Goal: Ask a question

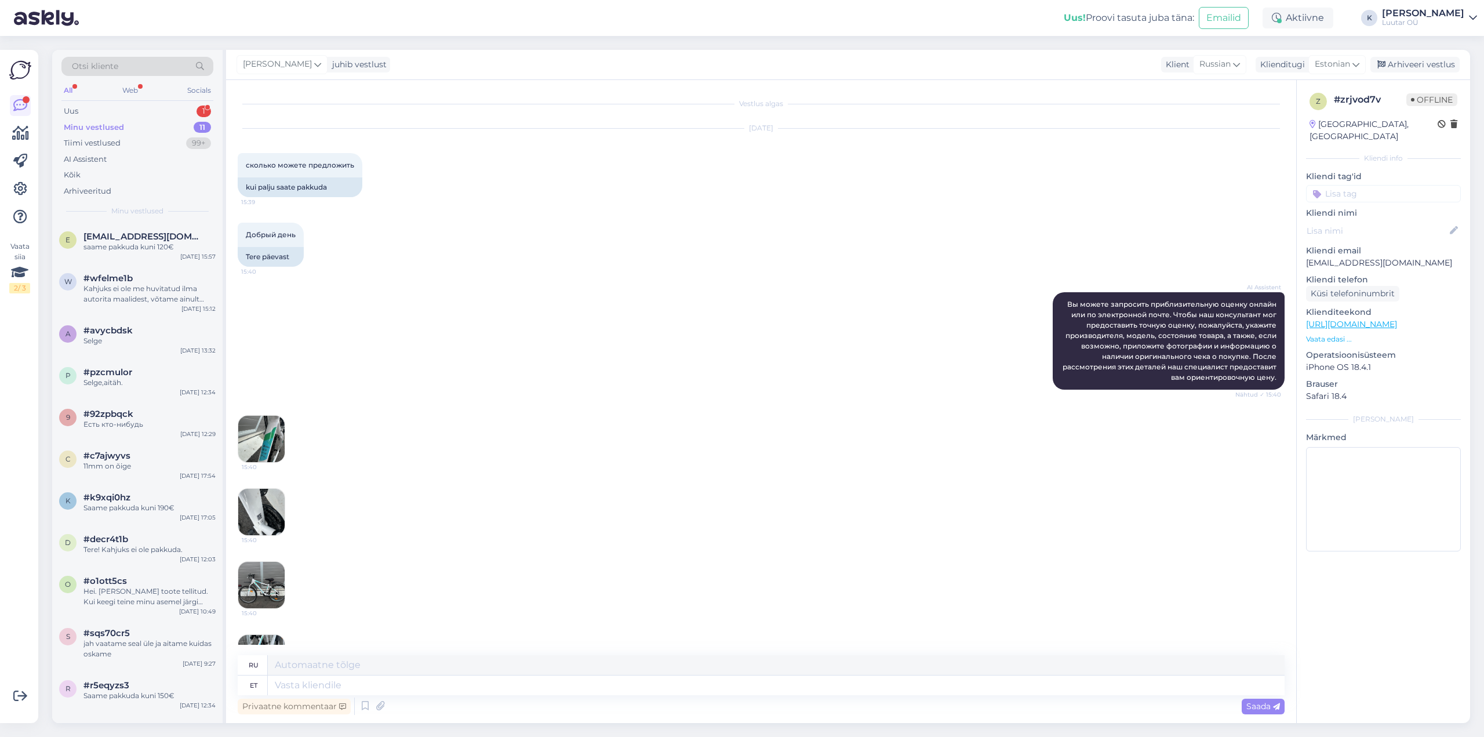
scroll to position [481, 0]
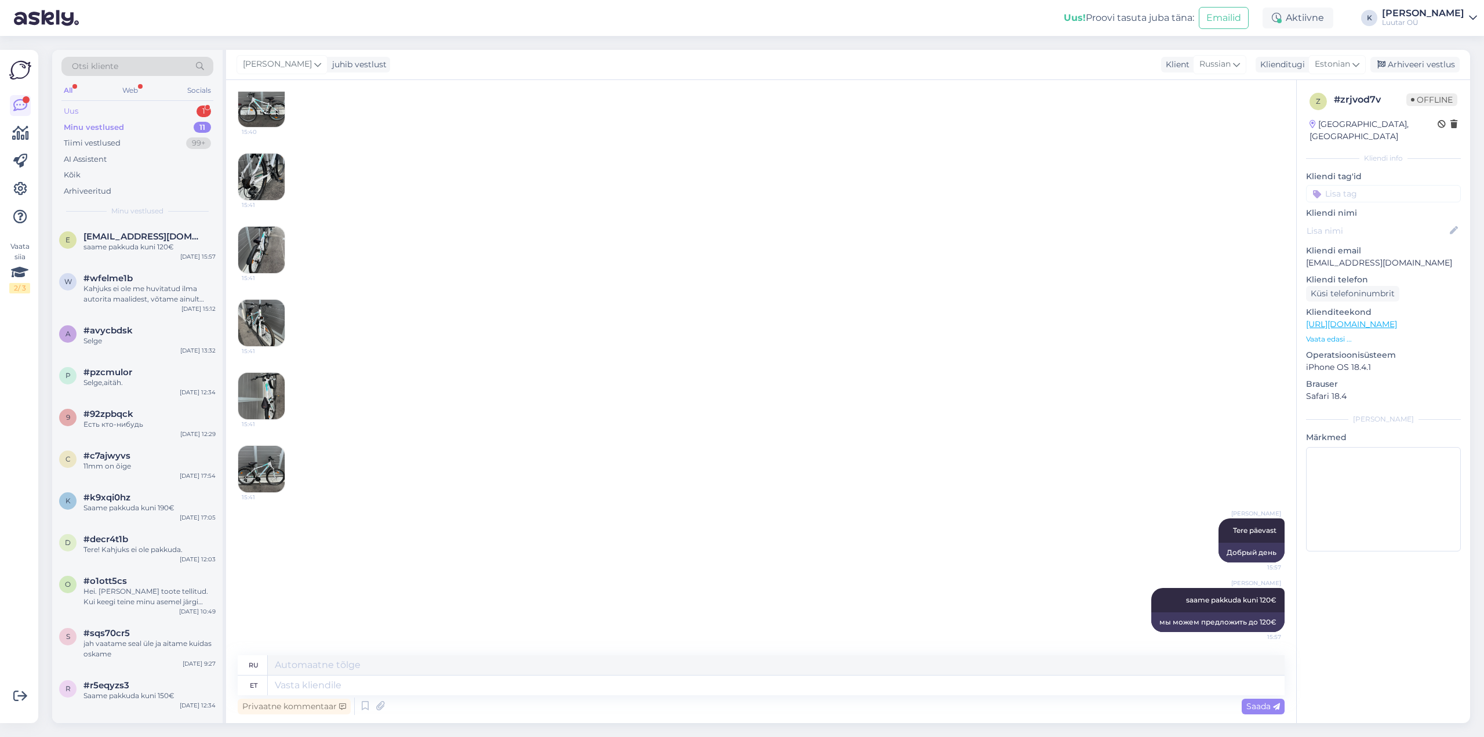
click at [77, 108] on div "Uus" at bounding box center [71, 111] width 14 height 12
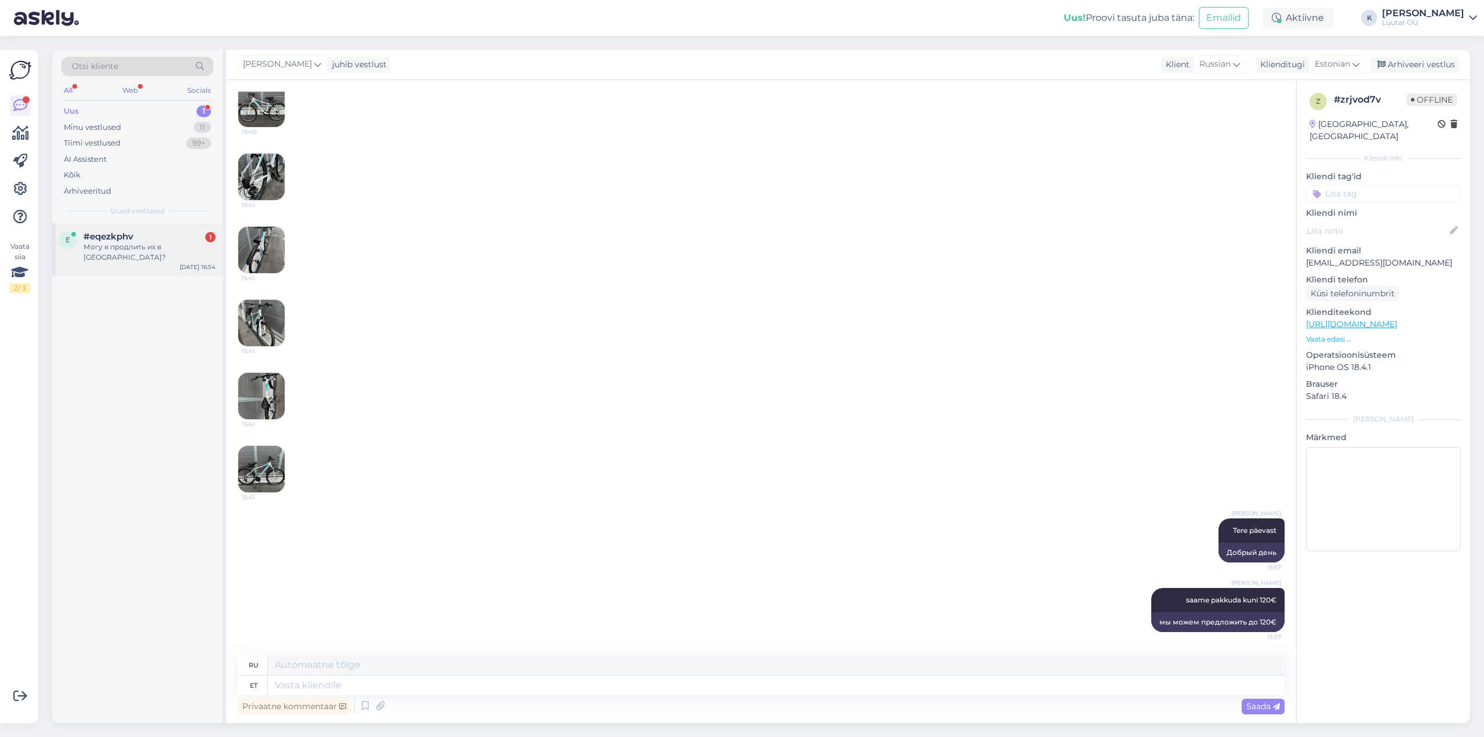
click at [123, 243] on div "Могу я продлить их в [GEOGRAPHIC_DATA]?" at bounding box center [149, 252] width 132 height 21
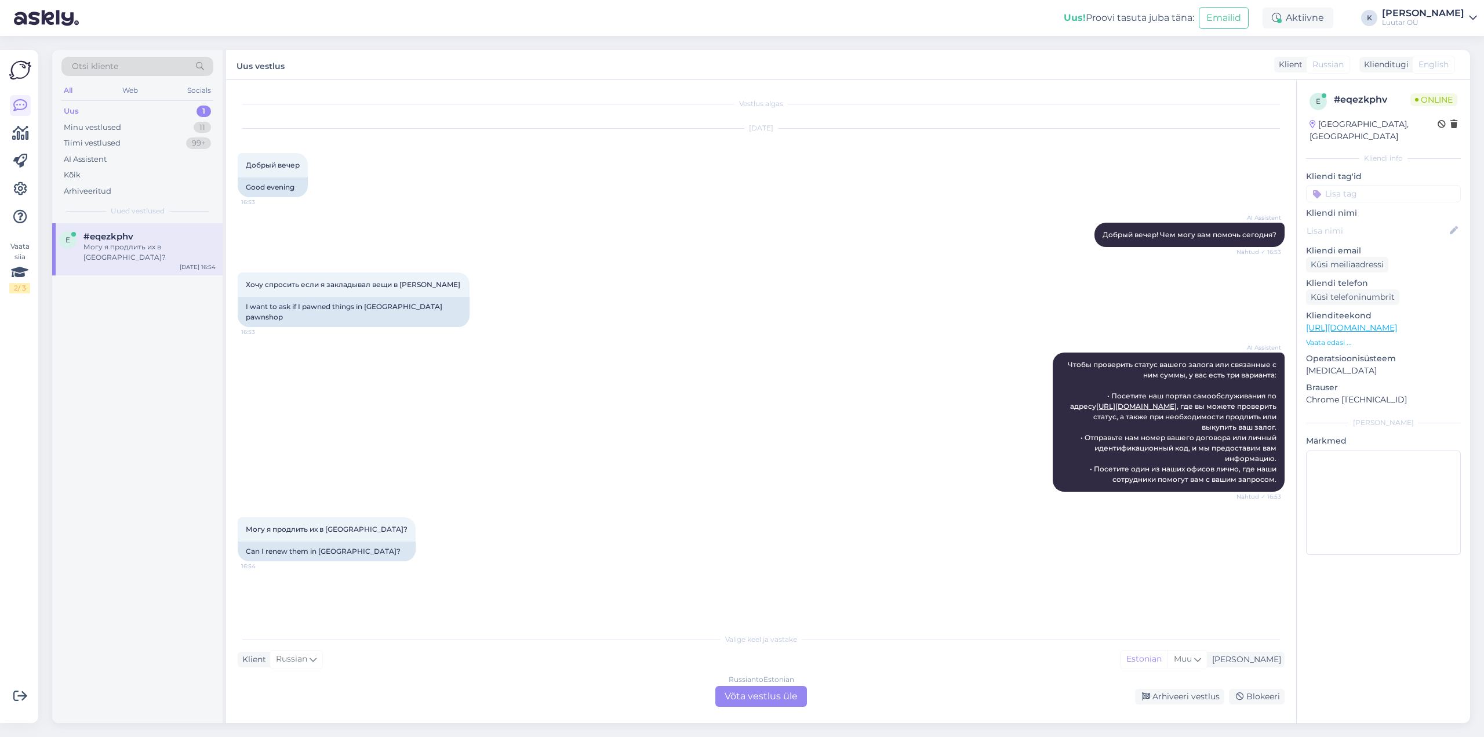
click at [788, 694] on div "Russian to Estonian Võta vestlus üle" at bounding box center [761, 696] width 92 height 21
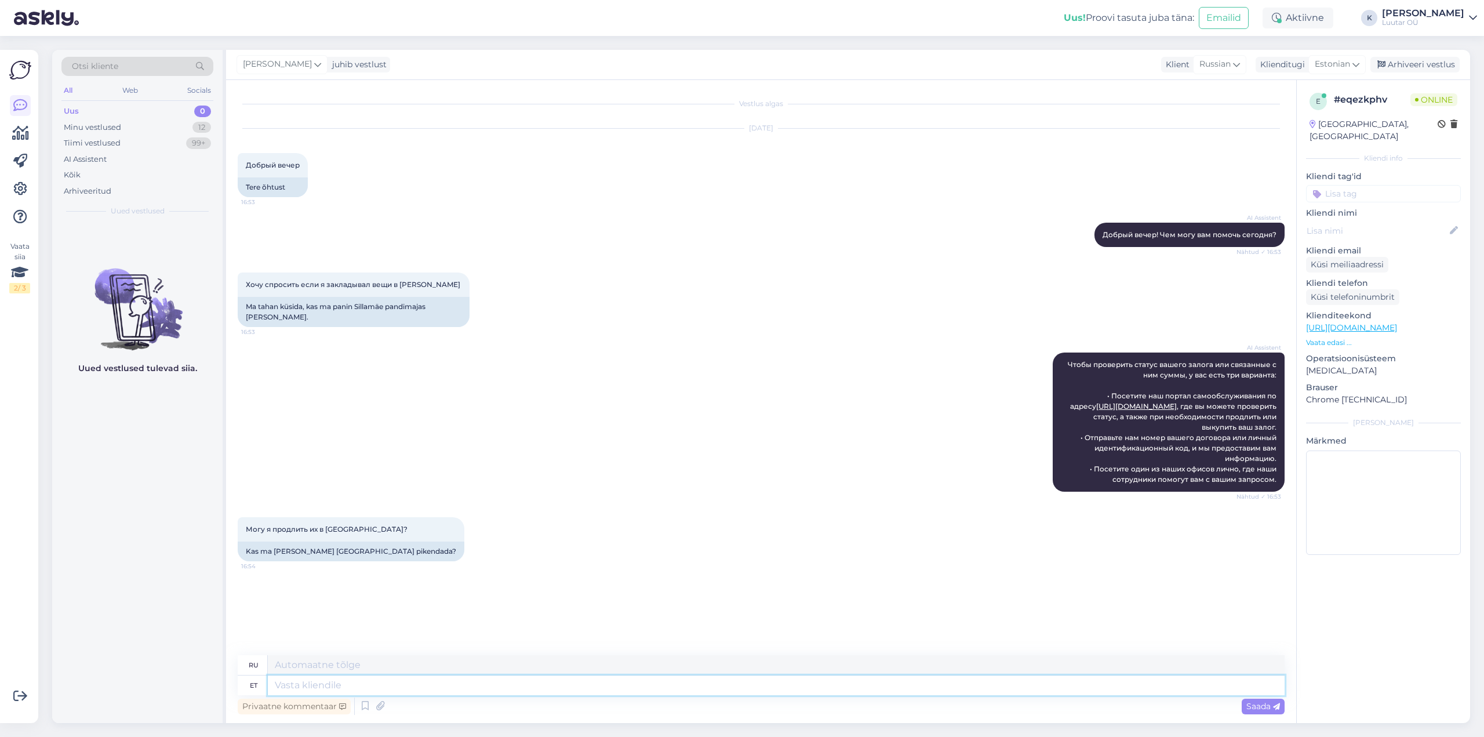
click at [489, 686] on textarea at bounding box center [776, 685] width 1017 height 20
type textarea "Tere"
type textarea "Привет"
type textarea "Tere päevast!"
type textarea "Добрый день!"
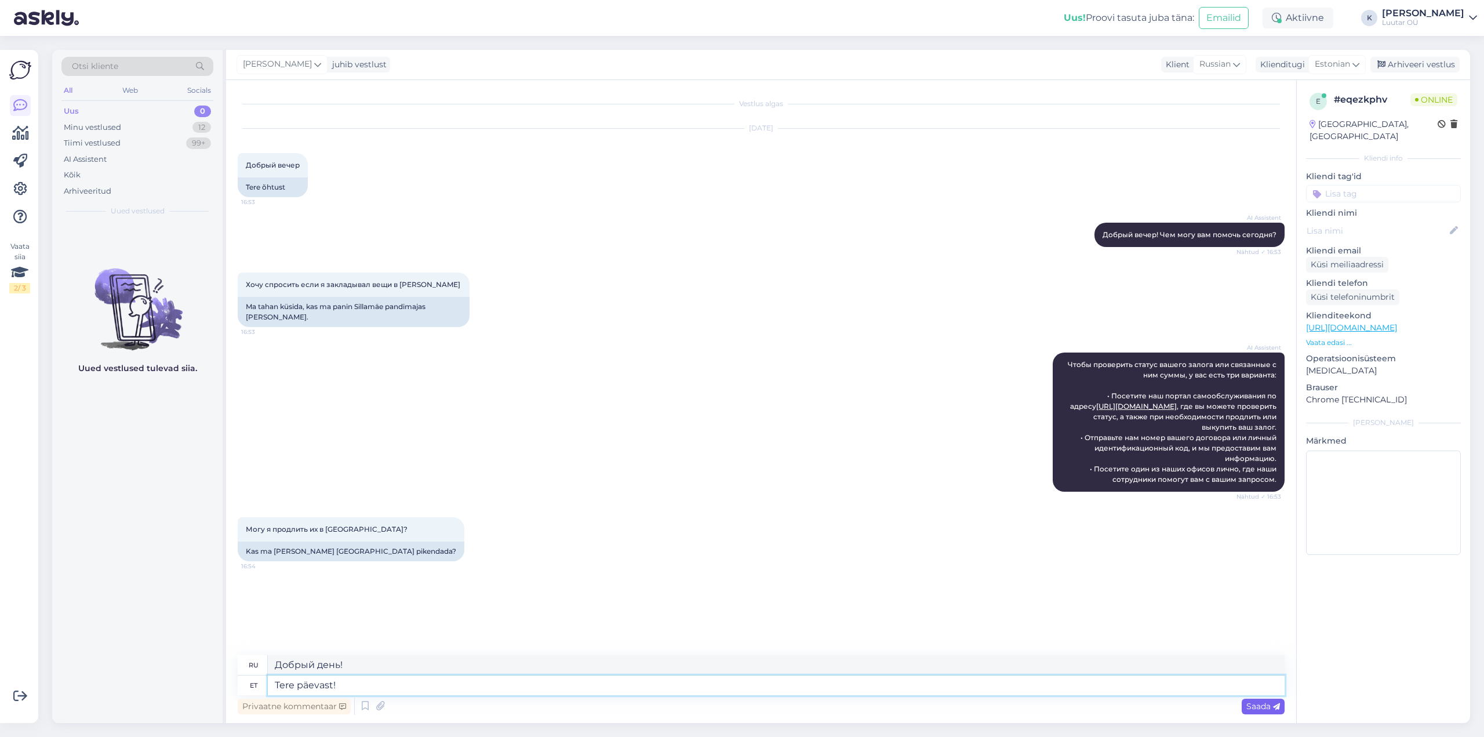
type textarea "Tere päevast!"
click at [1263, 705] on span "Saada" at bounding box center [1263, 706] width 34 height 10
click at [297, 689] on textarea at bounding box center [776, 685] width 1017 height 20
type textarea "Kahjuks"
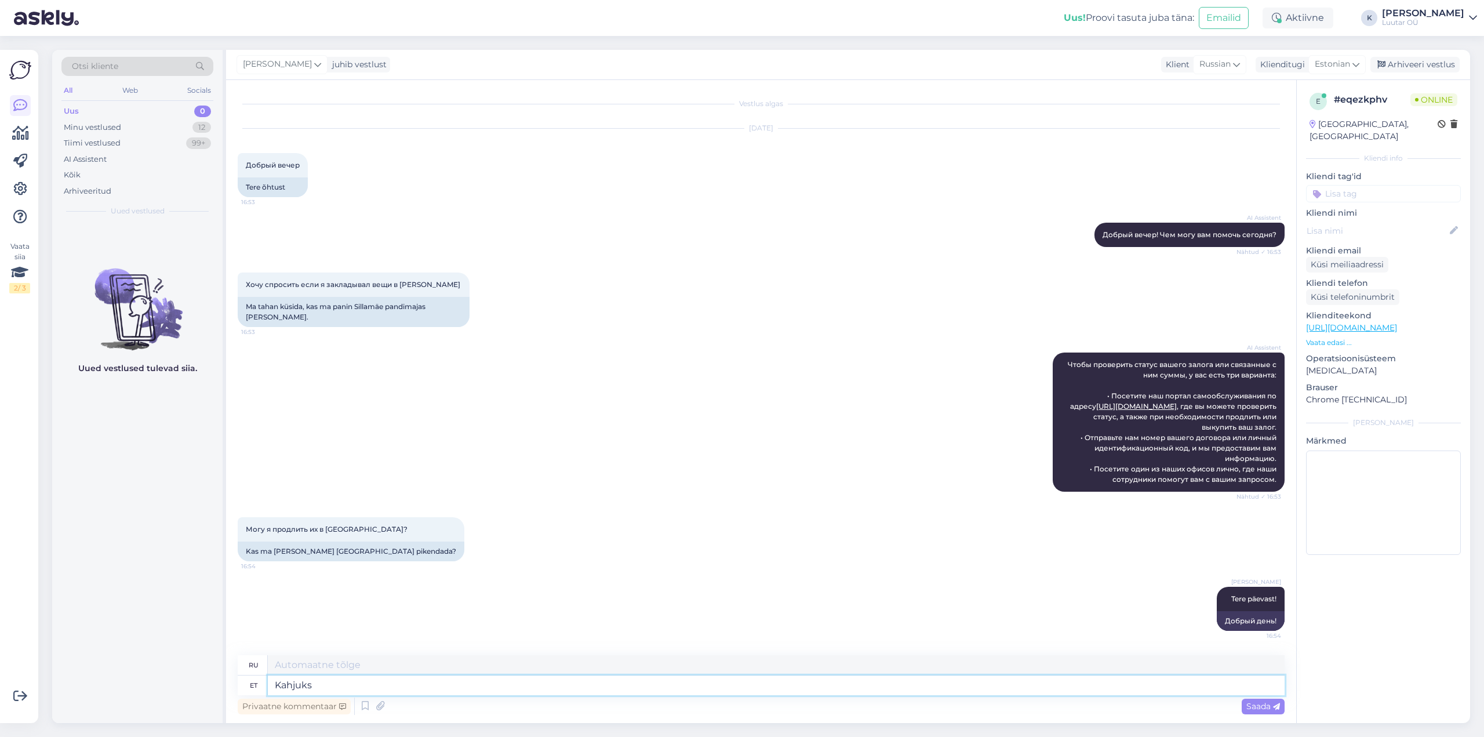
type textarea "К сожалению"
type textarea "Kahjuks ei"
type textarea "К сожалению, нет."
type textarea "Kahjuks ei. Saate s"
type textarea "К сожалению, нет. Вы можете"
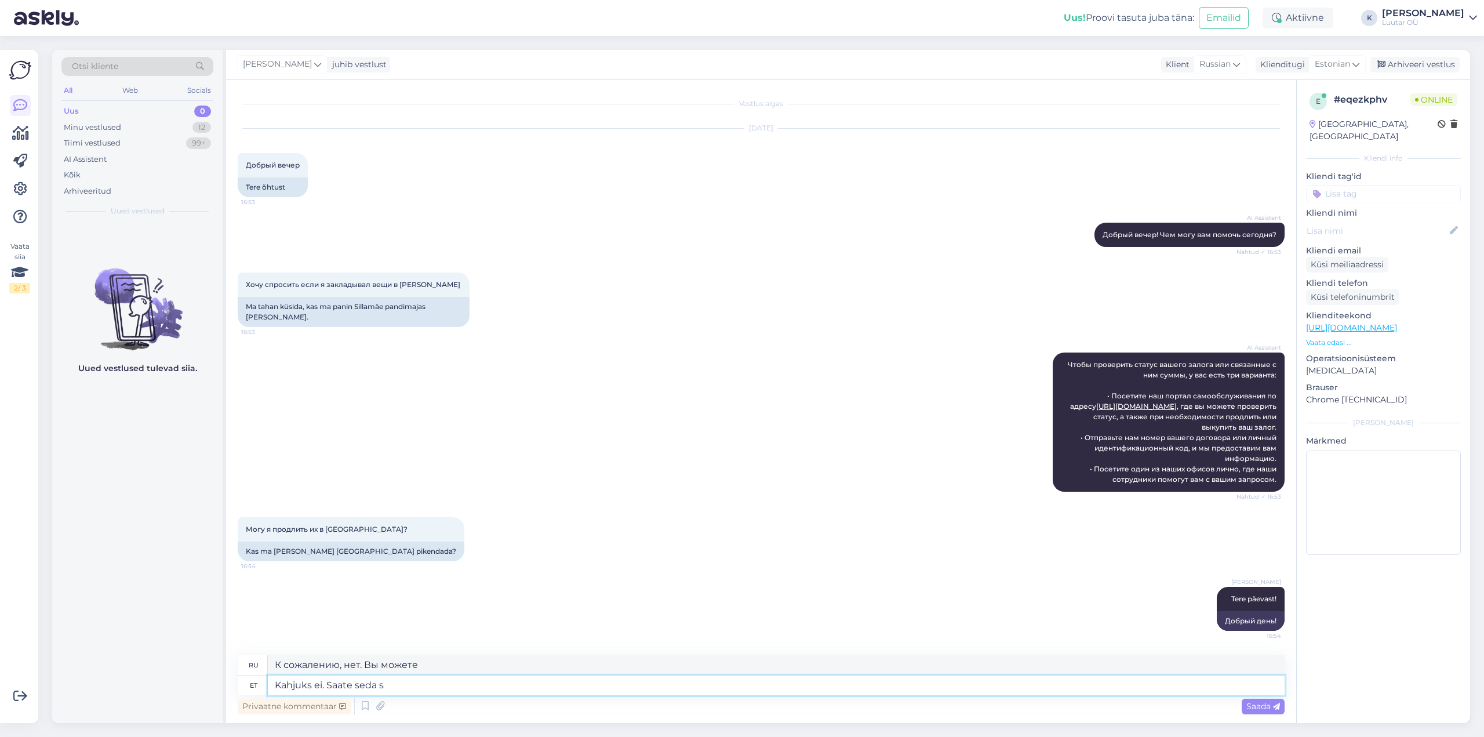
type textarea "Kahjuks ei. Saate seda si"
type textarea "К сожалению, нет. Ты можешь это сделать."
type textarea "Kahjuks ei. Saate seda siis t"
type textarea "К сожалению, нет. Вы можете получить его тогда."
type textarea "Kahjuks ei. Saate seda siis teha läb"
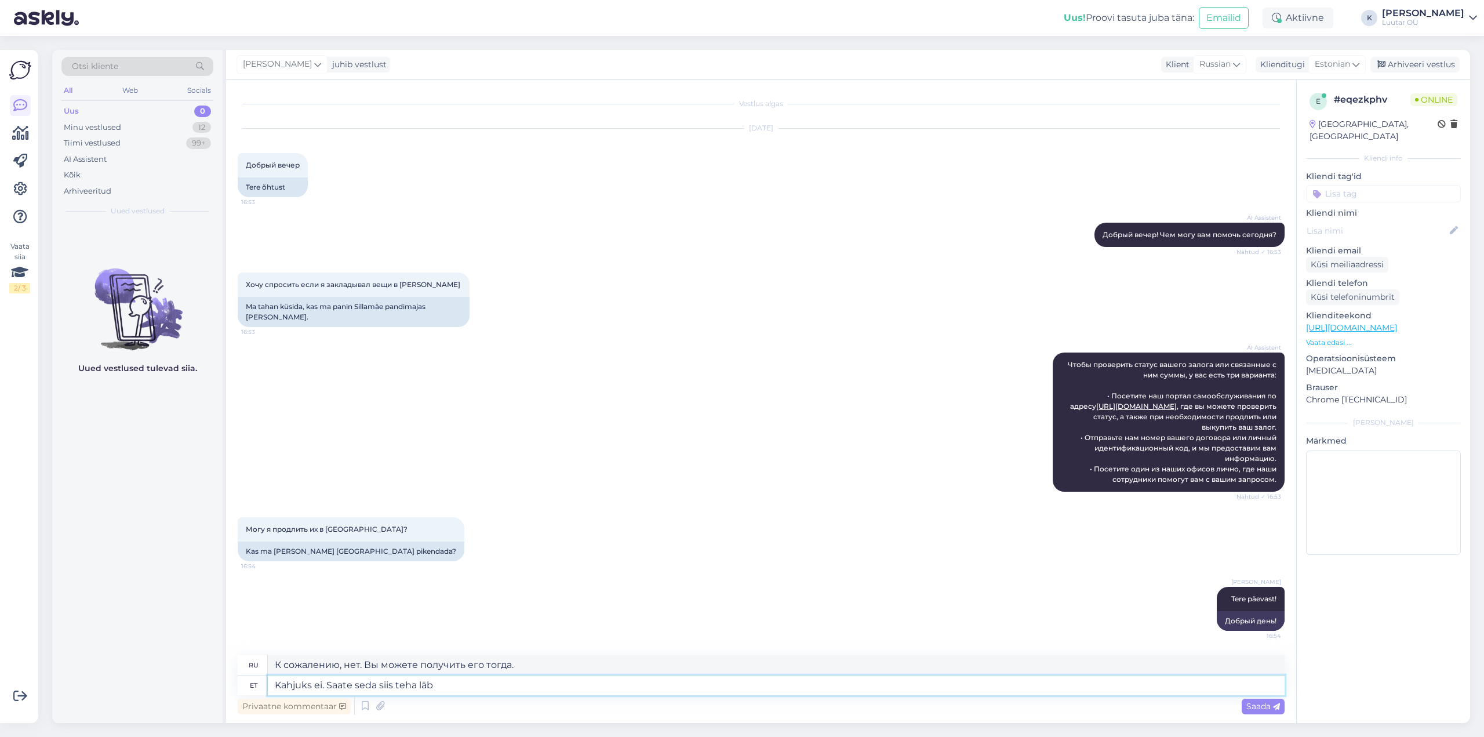
type textarea "К сожалению, нет. Тогда ты сможешь это сделать."
type textarea "Kahjuks ei. Saate seda siis [PERSON_NAME] is"
type textarea "К сожалению, нет. Вы можете сделать это через"
type textarea "Kahjuks ei. Saate seda siis [PERSON_NAME] iseteeninduse"
type textarea "К сожалению, нет. Вы можете сделать это самостоятельно."
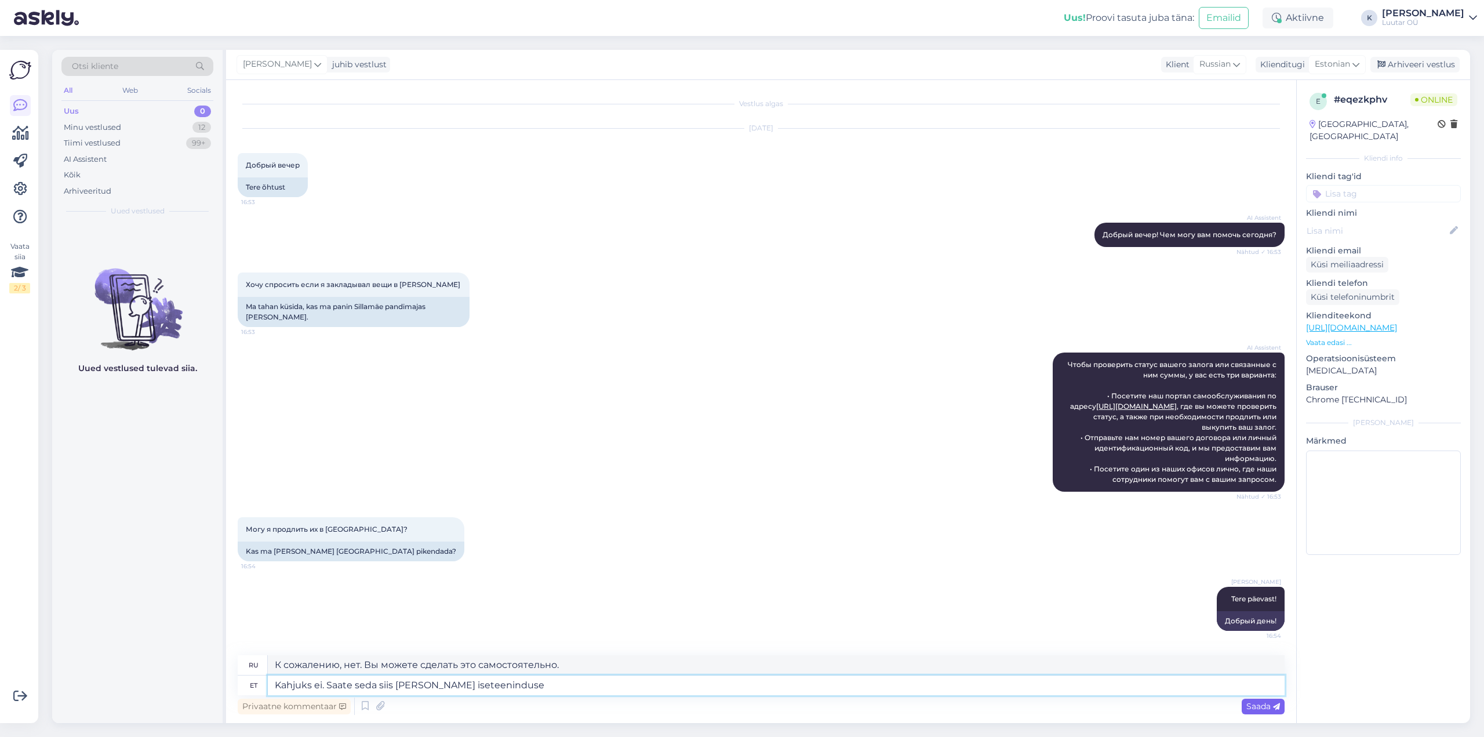
type textarea "Kahjuks ei. Saate seda siis [PERSON_NAME] iseteeninduse"
click at [1273, 710] on icon at bounding box center [1276, 706] width 7 height 7
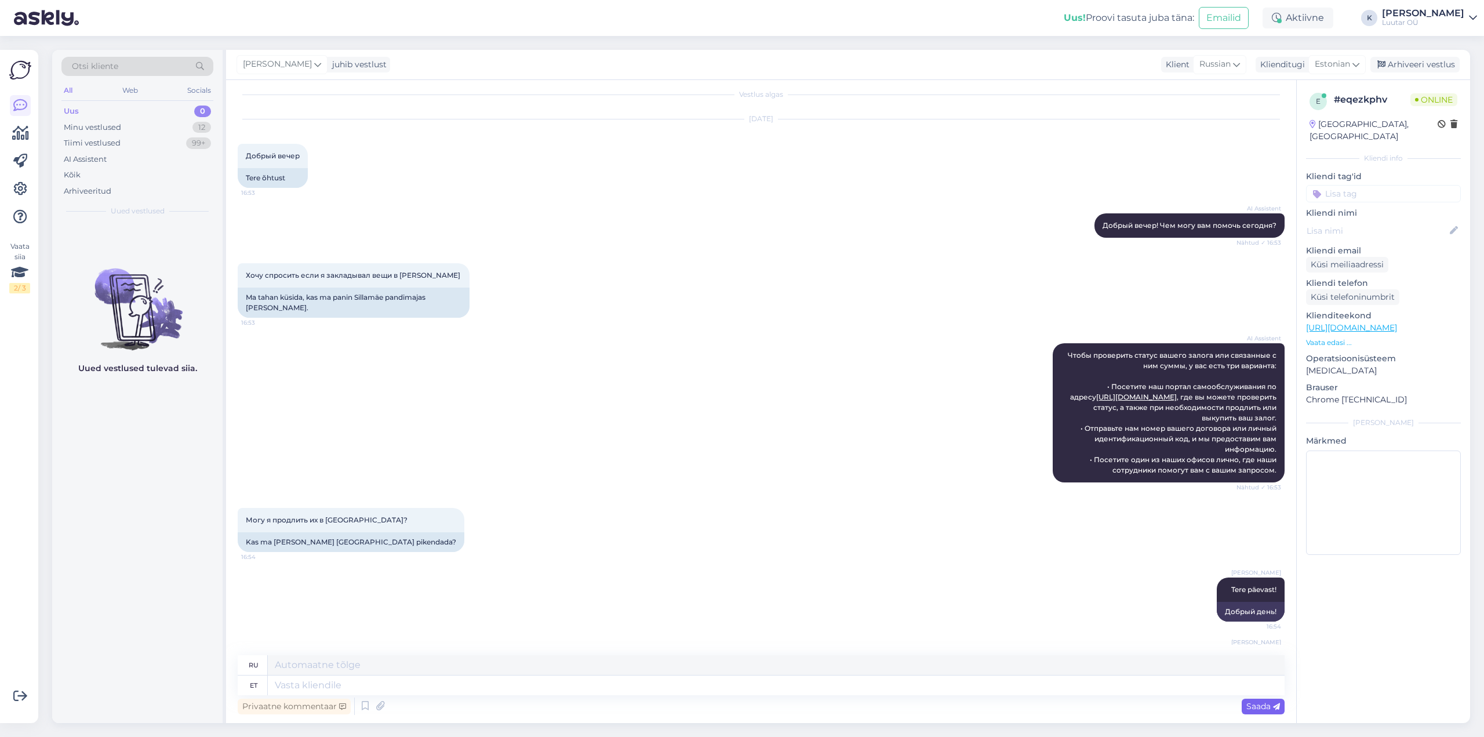
scroll to position [89, 0]
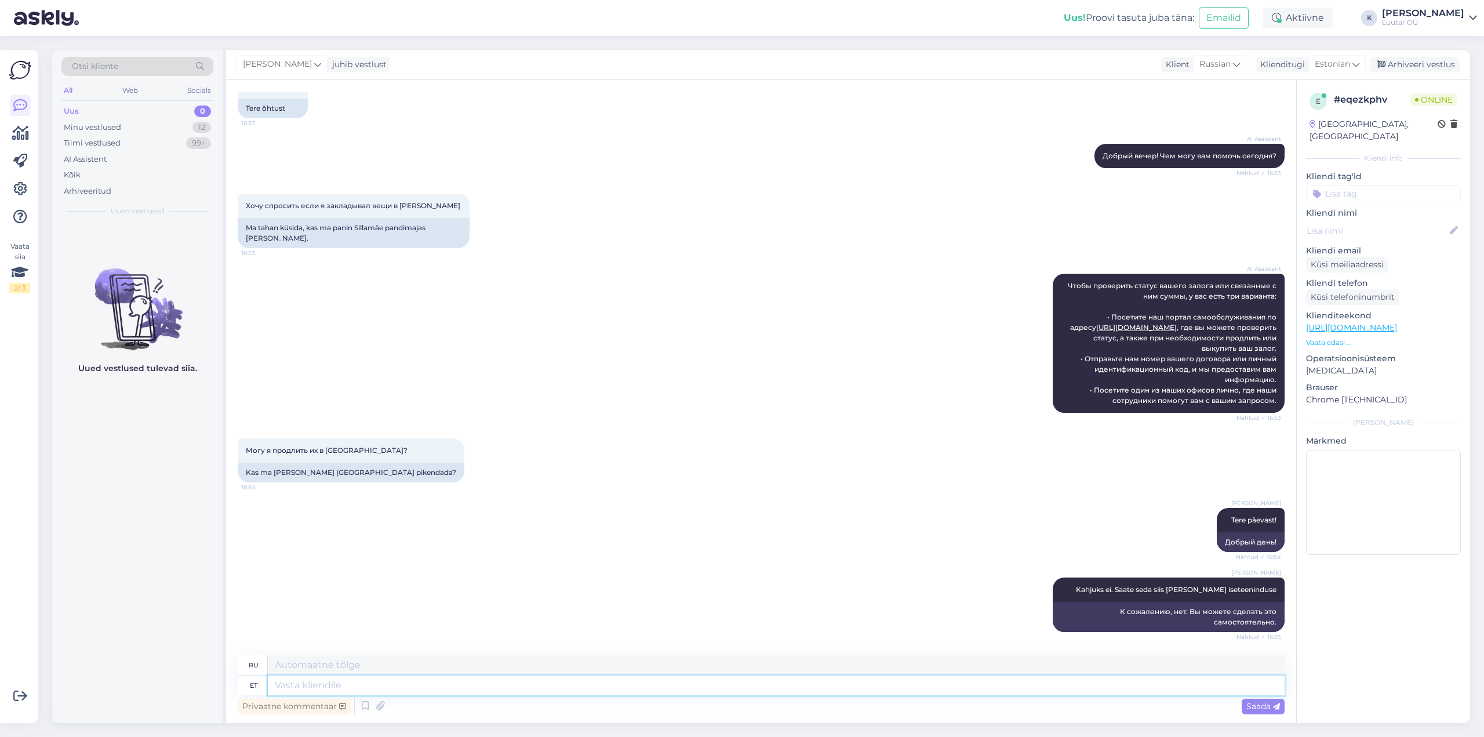
click at [392, 689] on textarea at bounding box center [776, 685] width 1017 height 20
paste textarea "[URL][DOMAIN_NAME]"
type textarea "[URL][DOMAIN_NAME]"
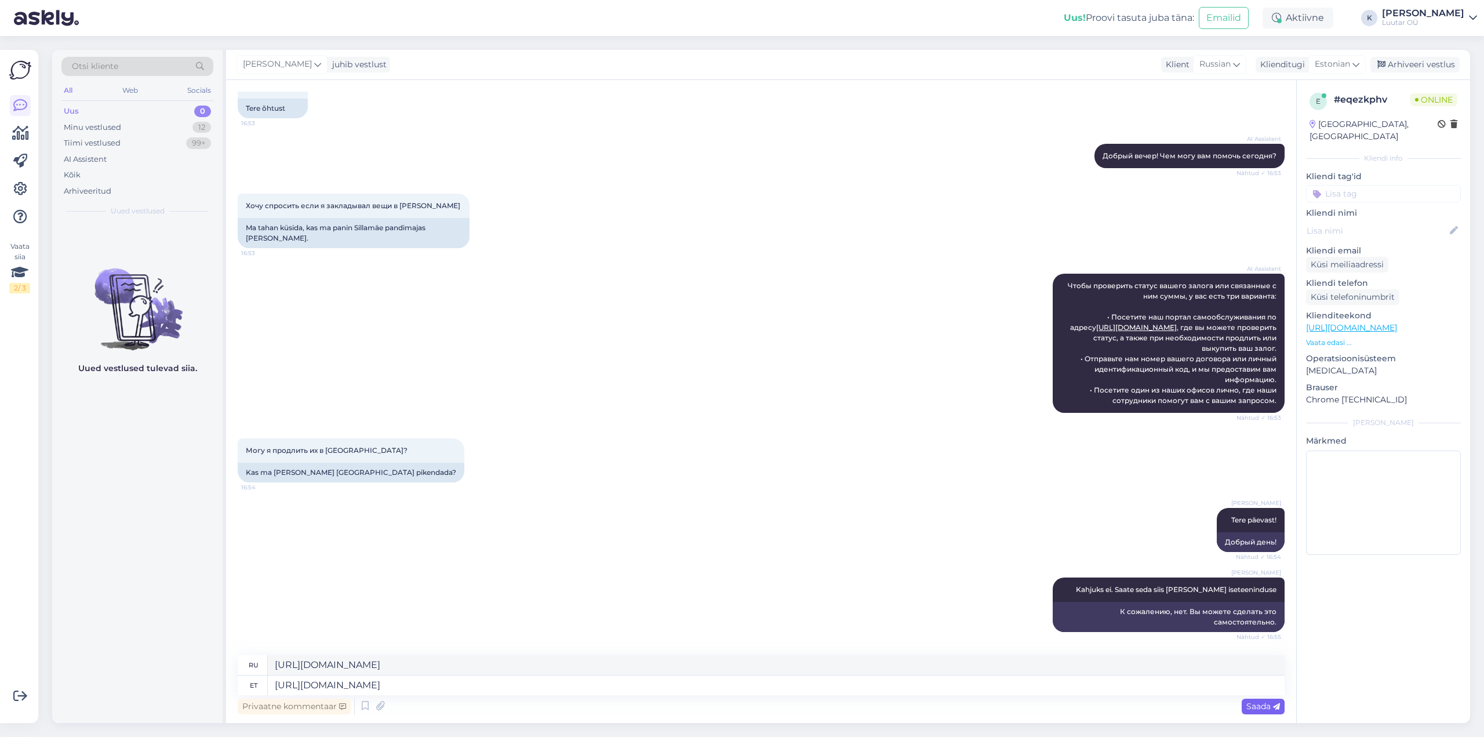
click at [1251, 706] on span "Saada" at bounding box center [1263, 706] width 34 height 10
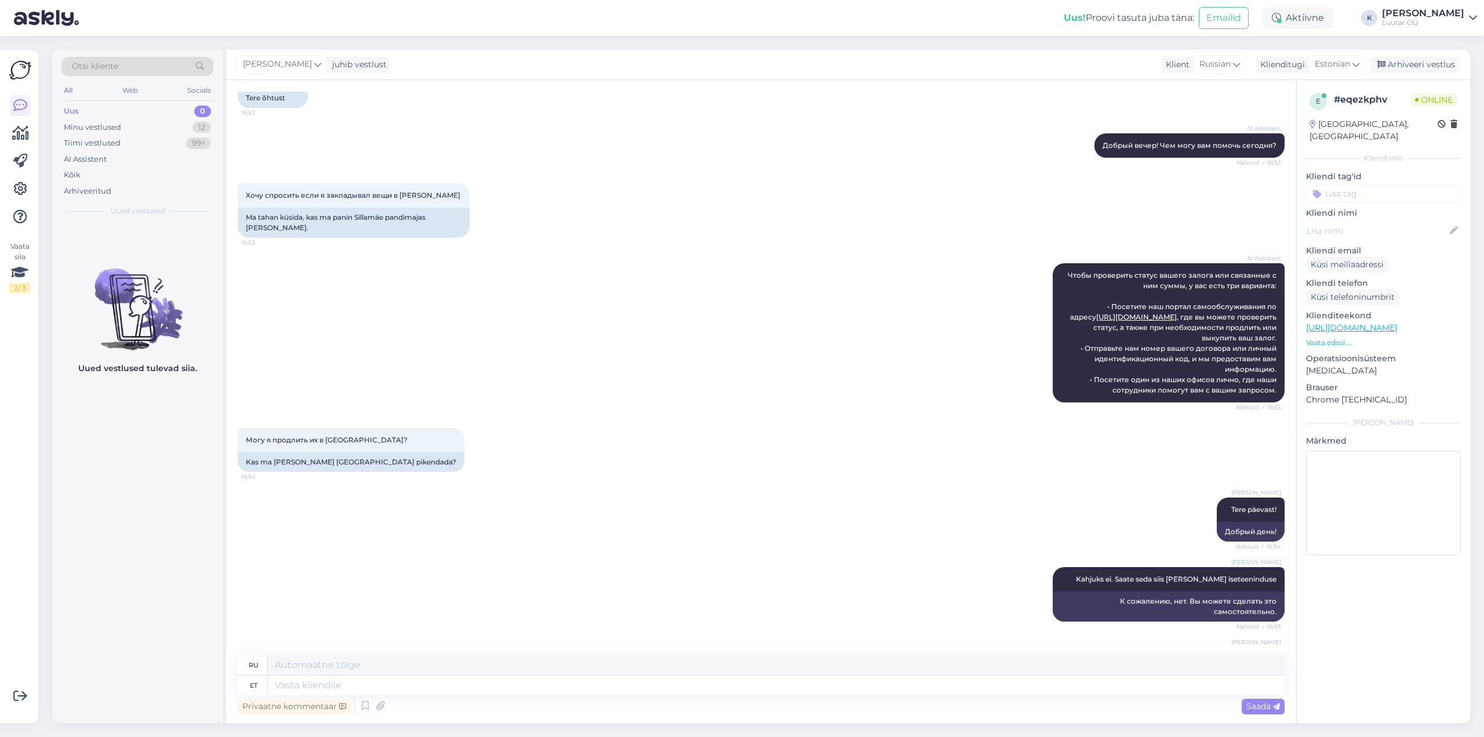
scroll to position [159, 0]
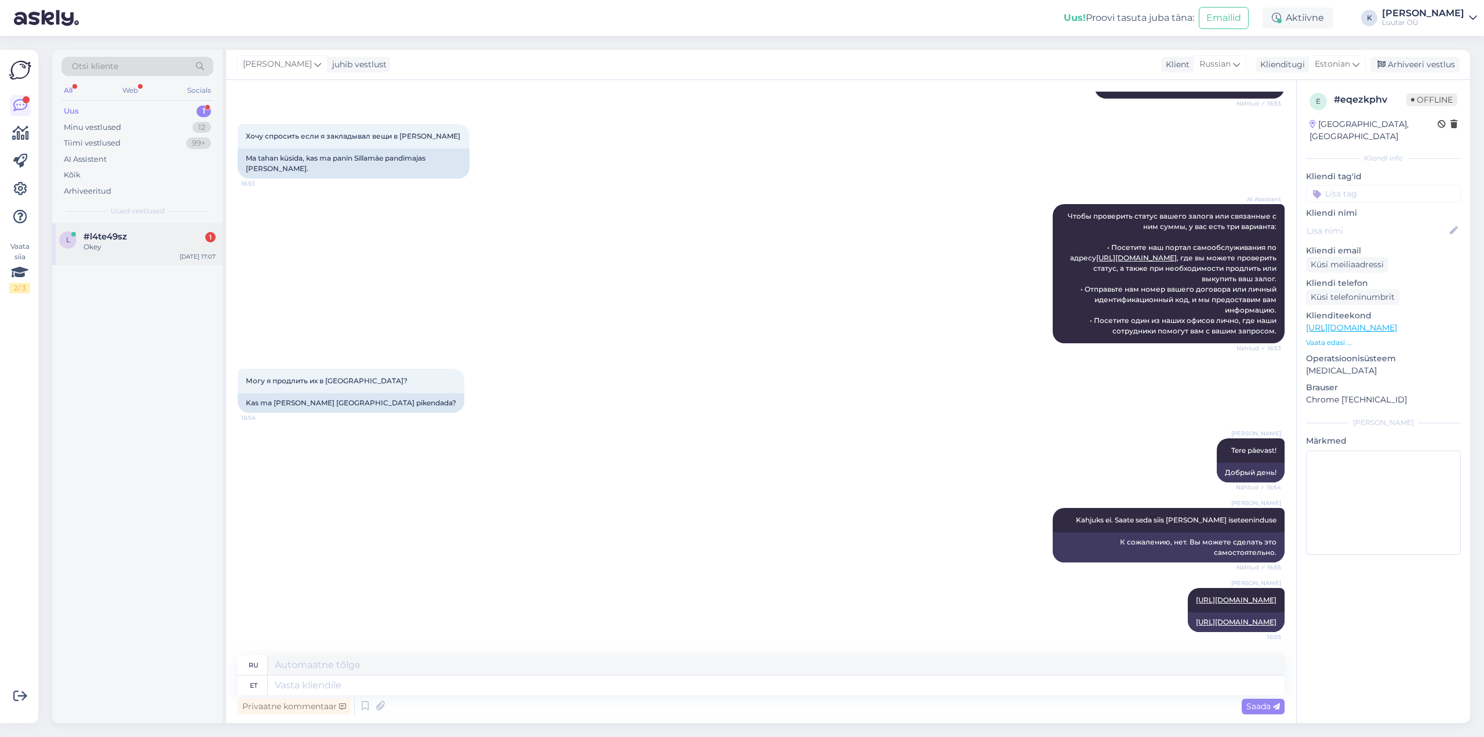
click at [81, 240] on div "l #l4te49sz 1 Okey" at bounding box center [137, 241] width 156 height 21
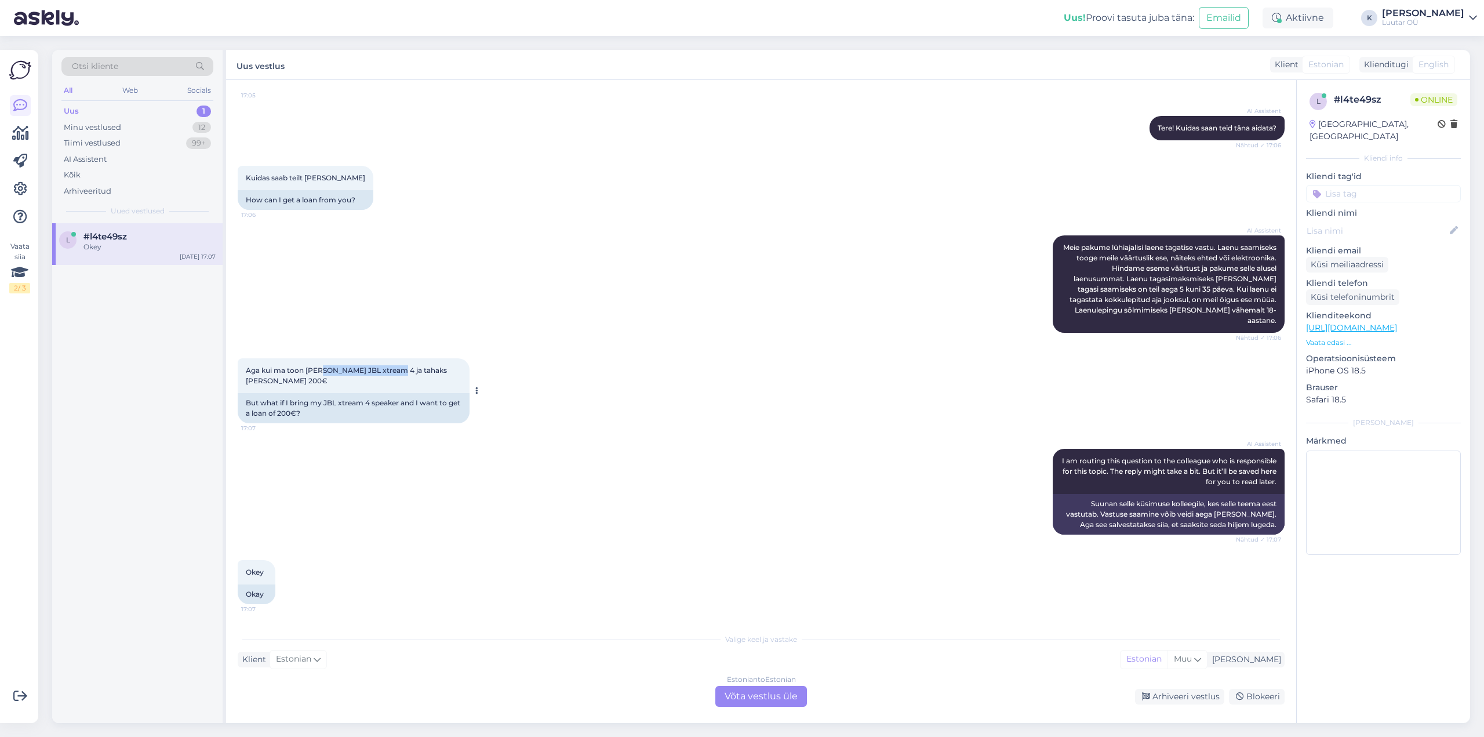
drag, startPoint x: 323, startPoint y: 370, endPoint x: 394, endPoint y: 370, distance: 70.7
click at [394, 370] on span "Aga kui ma toon [PERSON_NAME] JBL xtream 4 ja tahaks [PERSON_NAME] 200€" at bounding box center [347, 375] width 203 height 19
copy span "kõlari JBL xtream 4"
click at [769, 695] on div "Estonian to Estonian Võta vestlus üle" at bounding box center [761, 696] width 92 height 21
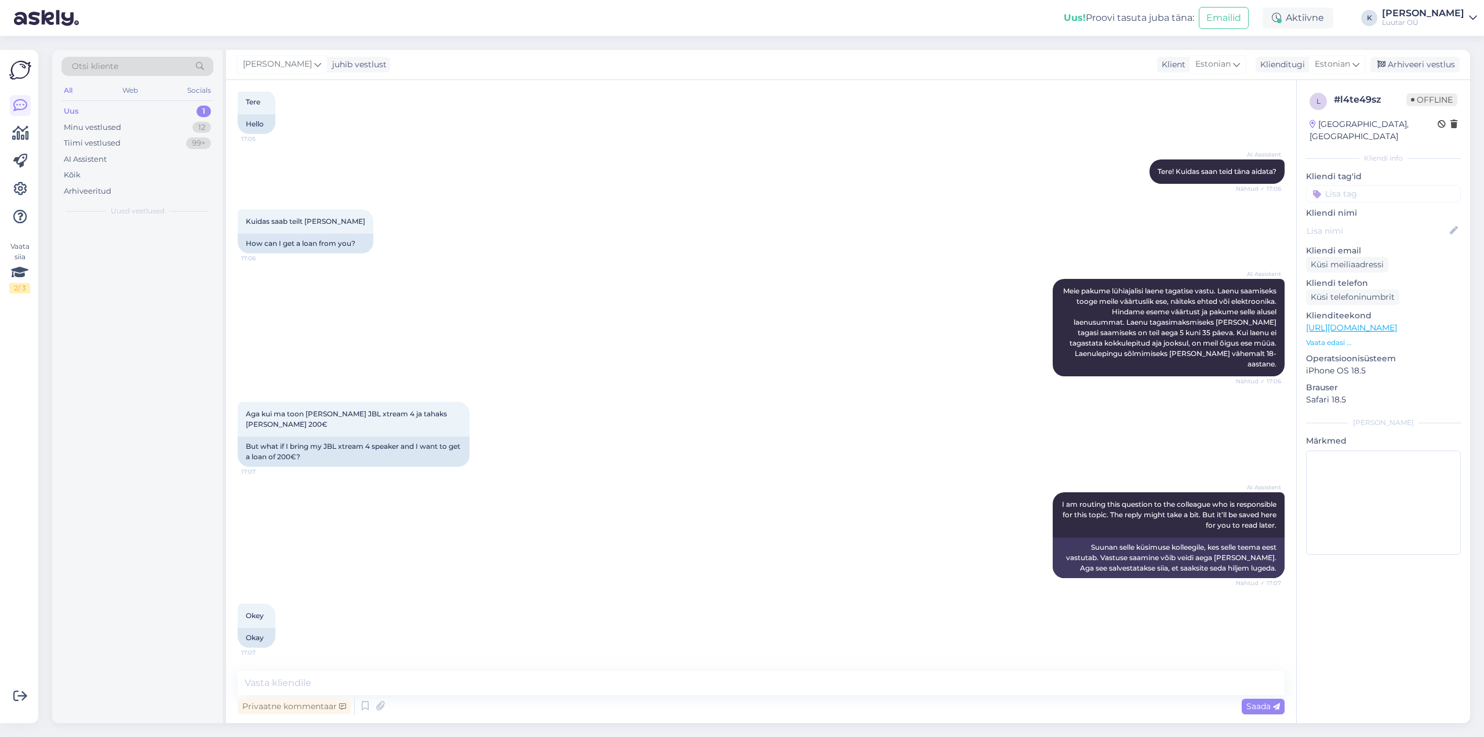
scroll to position [933, 0]
click at [759, 684] on textarea at bounding box center [761, 683] width 1047 height 24
type textarea "Tere!"
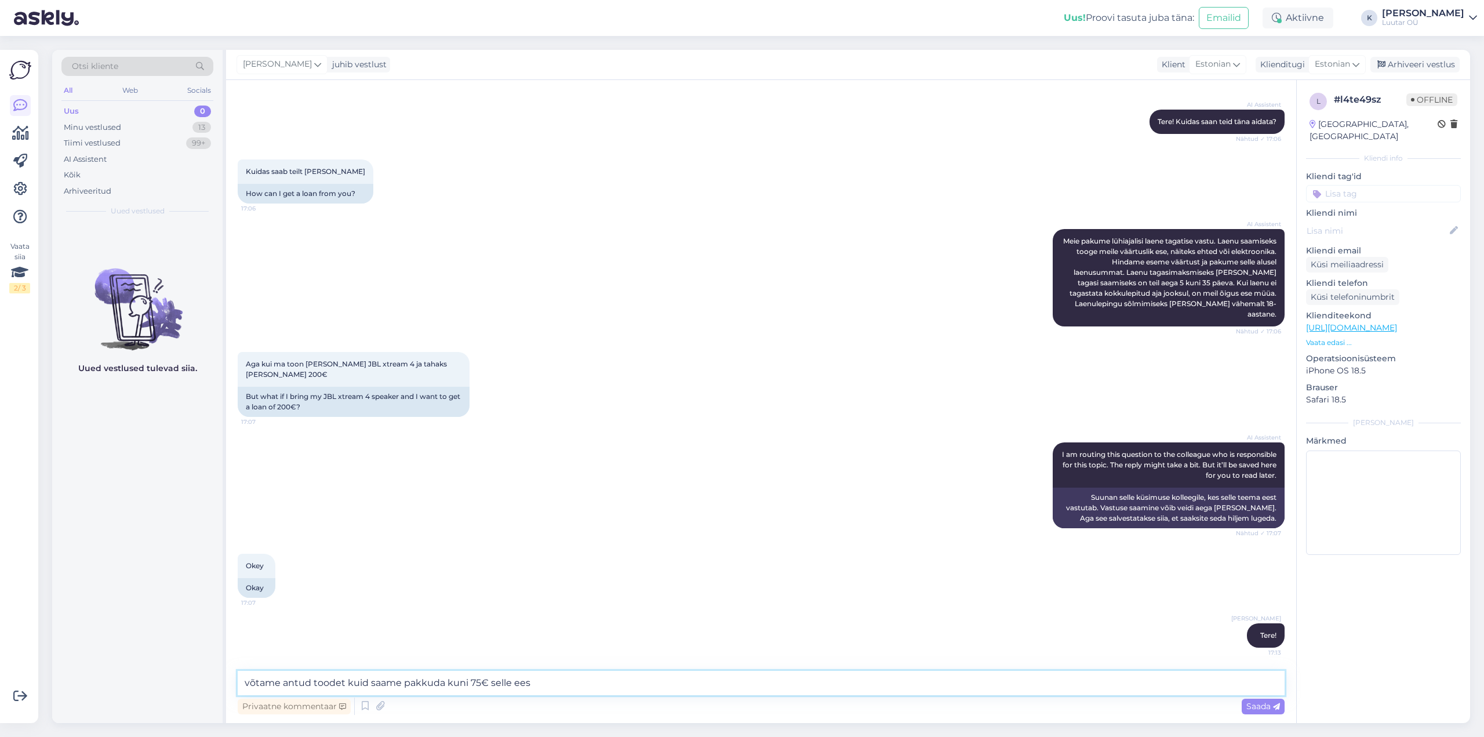
type textarea "võtame antud toodet kuid saame pakkuda kuni 75€ selle eest"
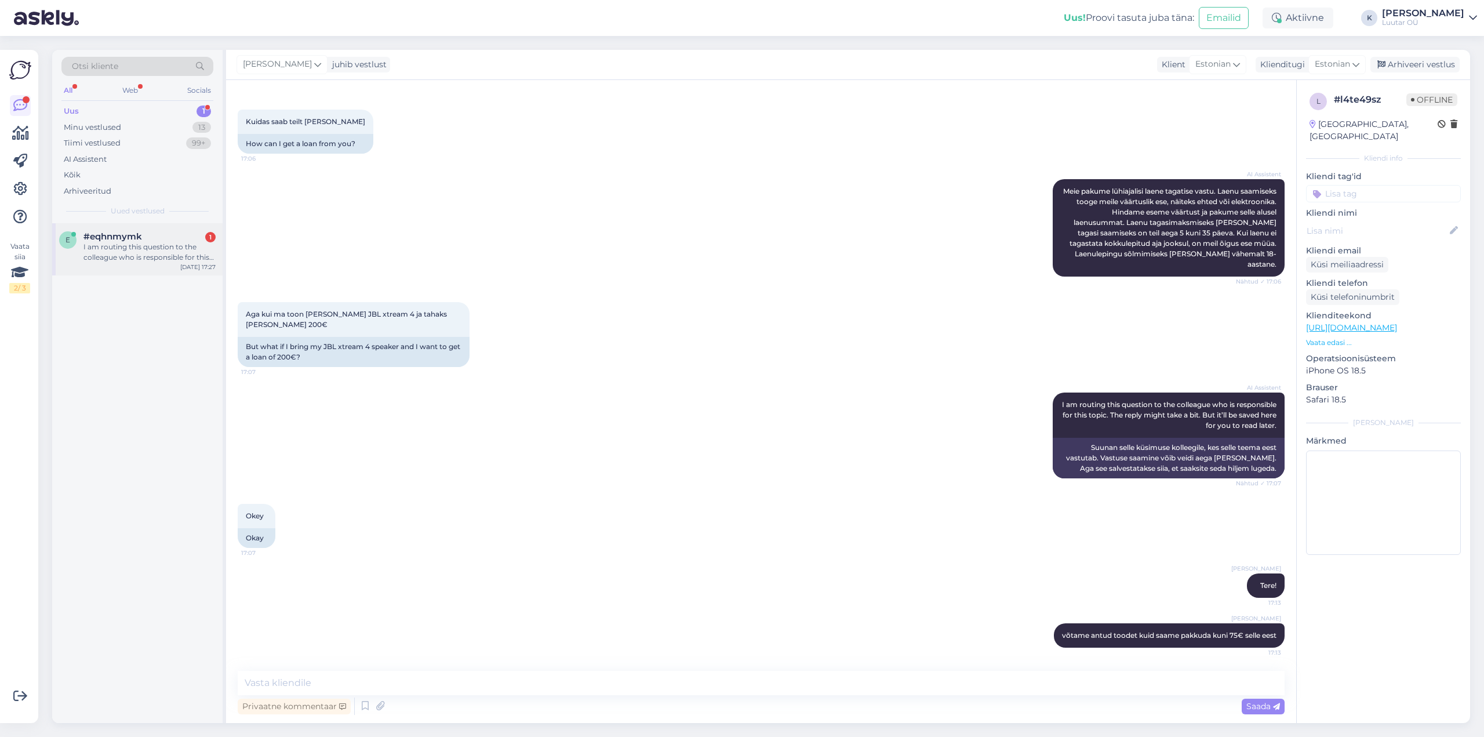
click at [135, 239] on span "#eqhnmymk" at bounding box center [112, 236] width 59 height 10
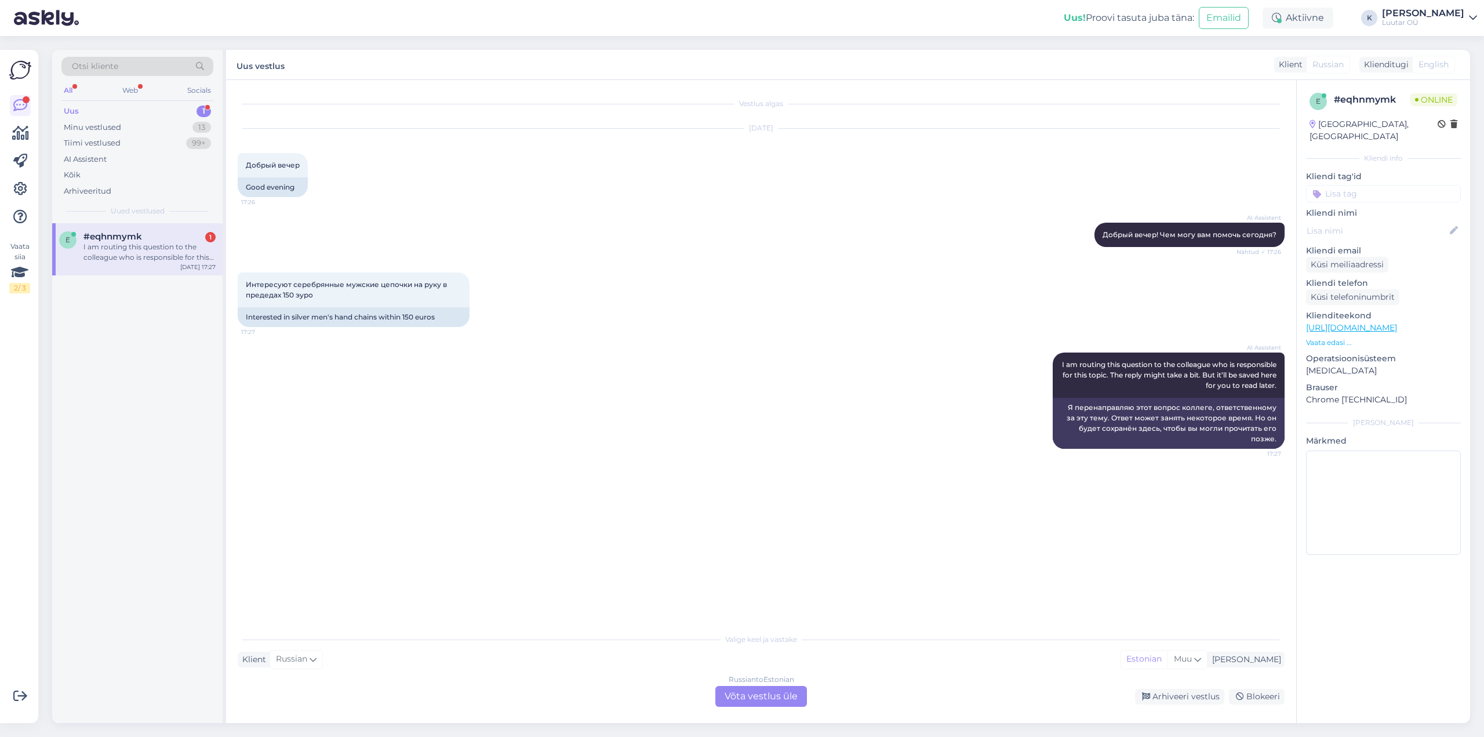
click at [762, 698] on div "Russian to Estonian Võta vestlus üle" at bounding box center [761, 696] width 92 height 21
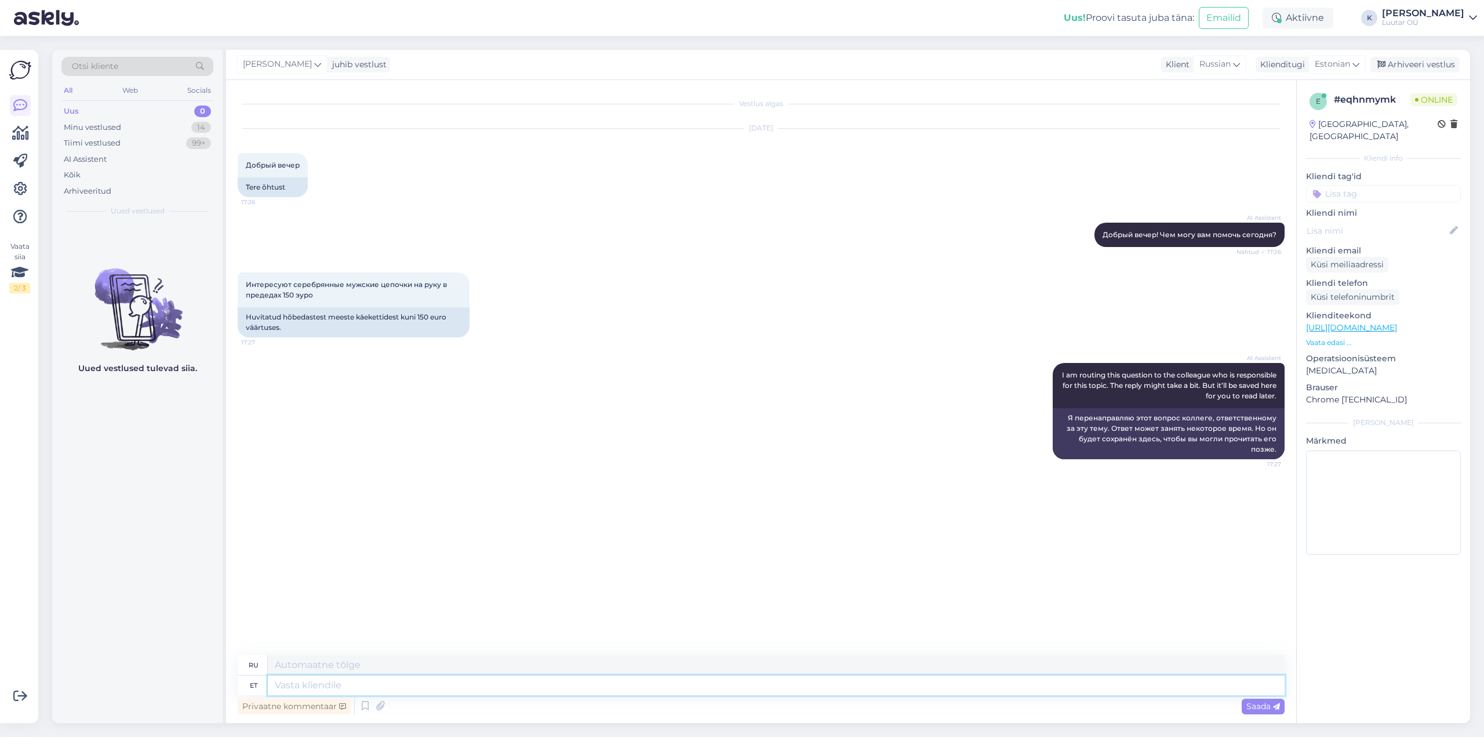
click at [696, 684] on textarea at bounding box center [776, 685] width 1017 height 20
type textarea "Tere"
type textarea "Привет"
type textarea "Tere õhtust"
type textarea "Добрый вечер"
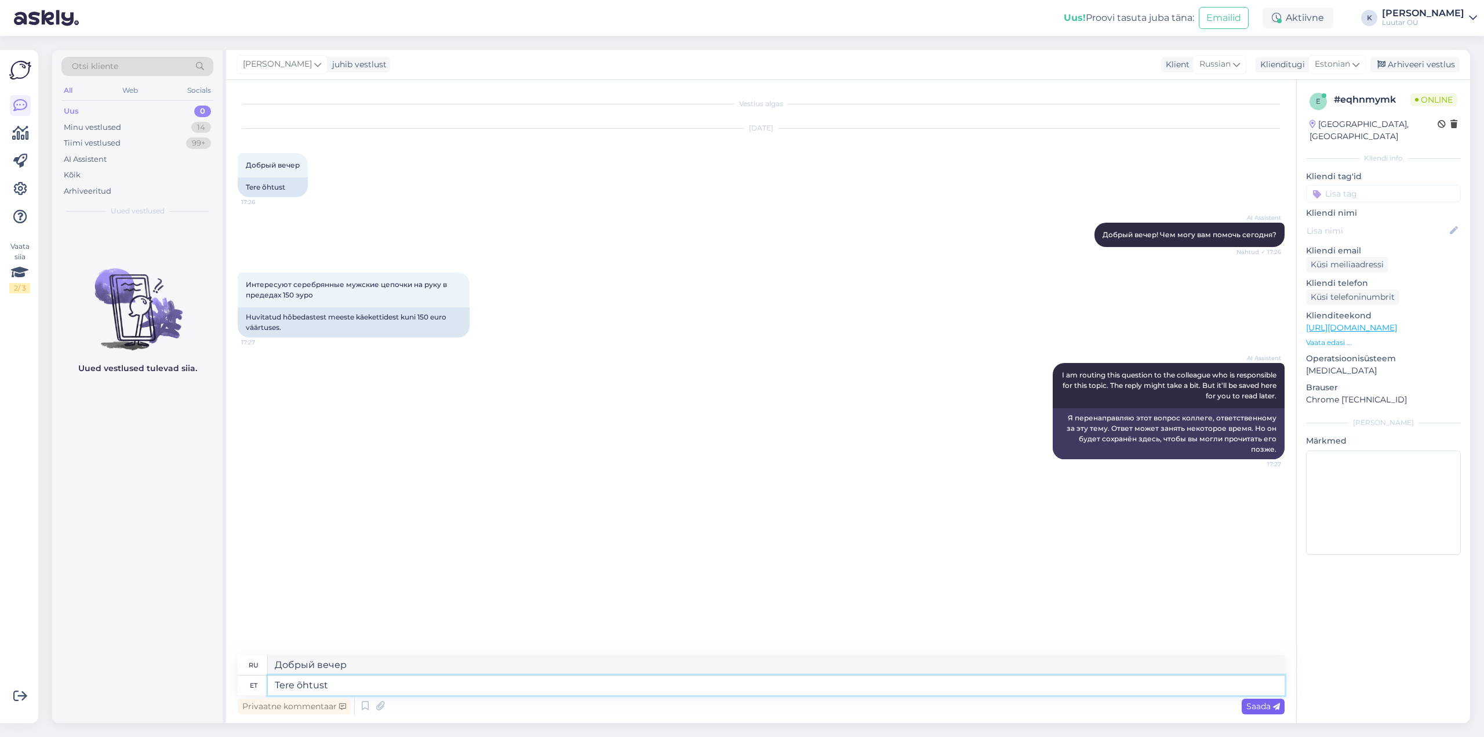
type textarea "Tere õhtust"
click at [1269, 713] on div "Saada" at bounding box center [1262, 706] width 43 height 16
click at [377, 686] on textarea at bounding box center [776, 685] width 1017 height 20
type textarea "kohe v"
type textarea "немедленно"
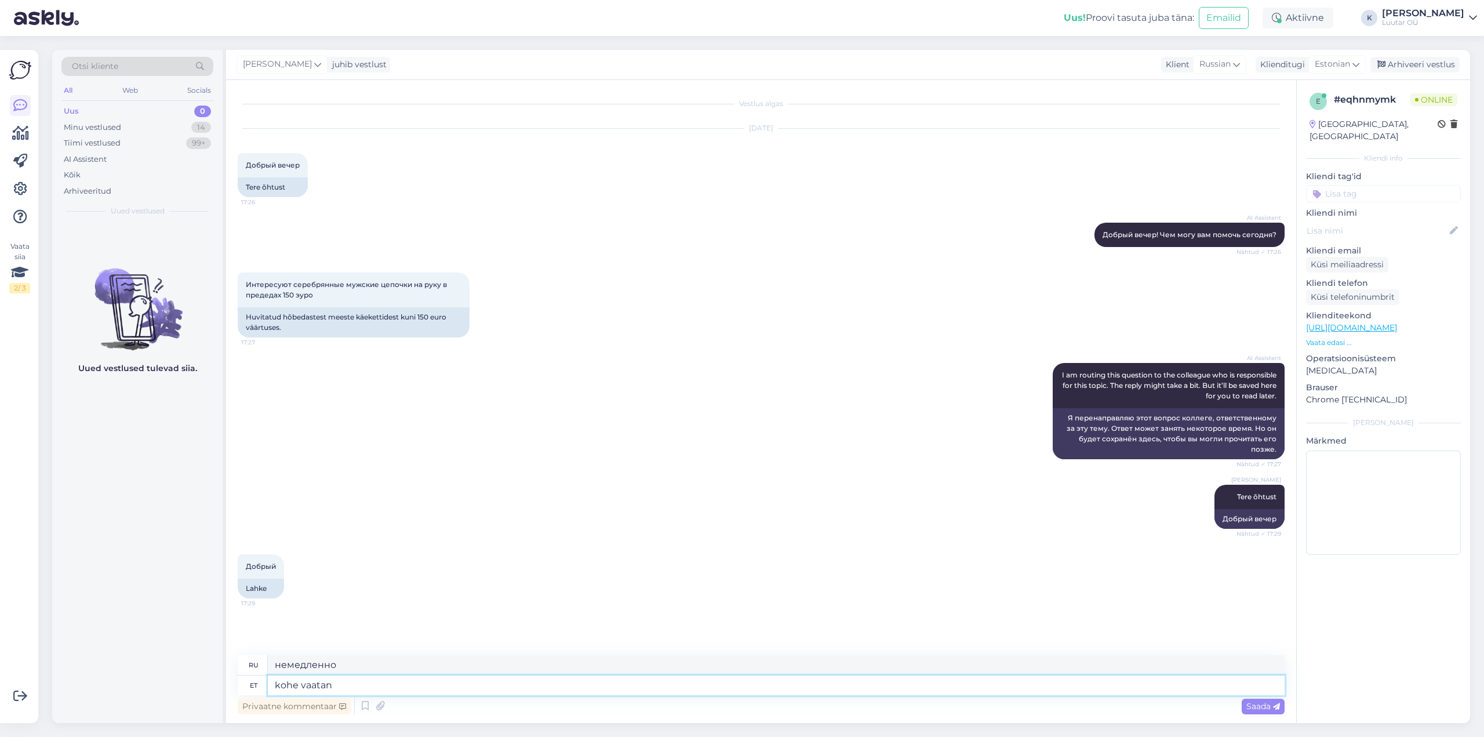
type textarea "kohe vaatan"
type textarea "Я сейчас же посмотрю."
type textarea "kohe vaatan Teile"
type textarea "Я посмотрю на тебя прямо сейчас."
type textarea "kohe vaatan Teile"
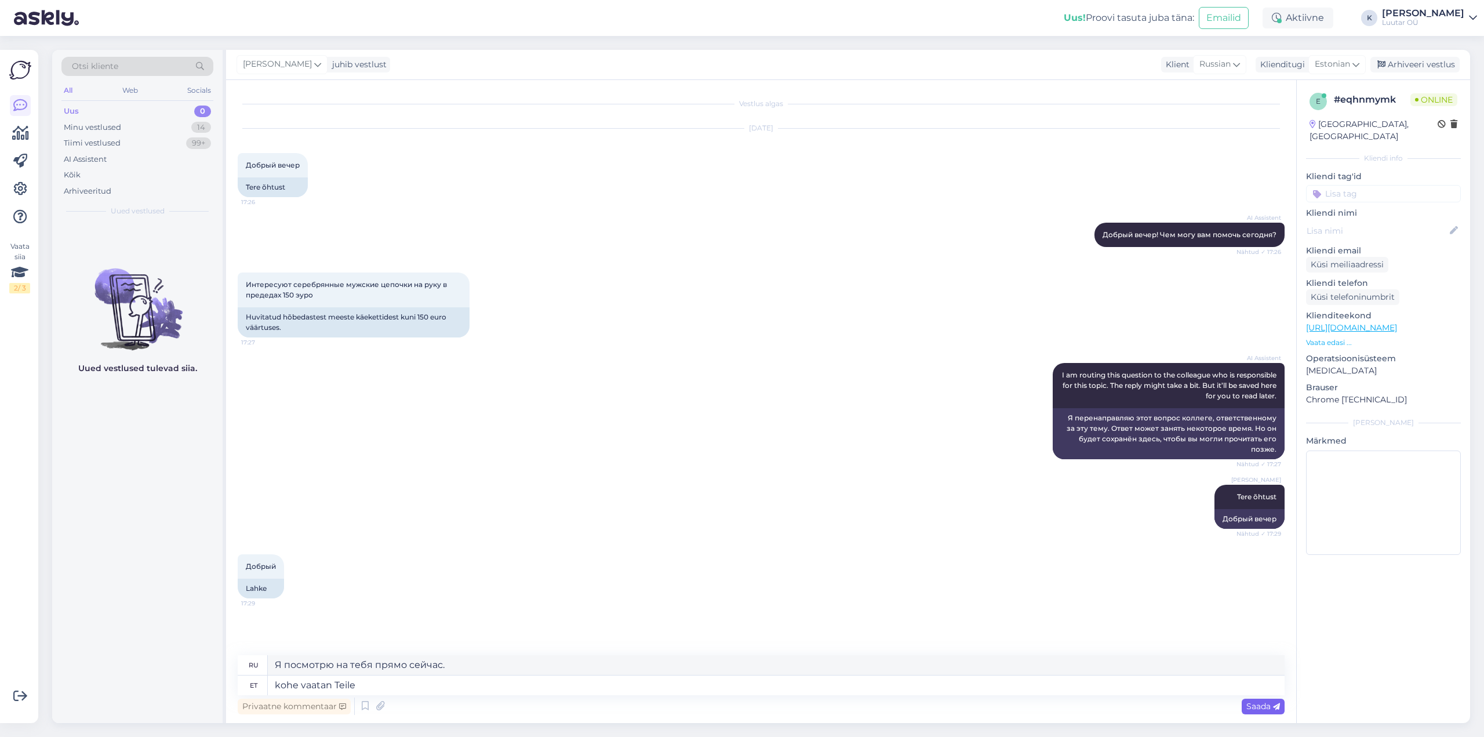
click at [1251, 706] on span "Saada" at bounding box center [1263, 706] width 34 height 10
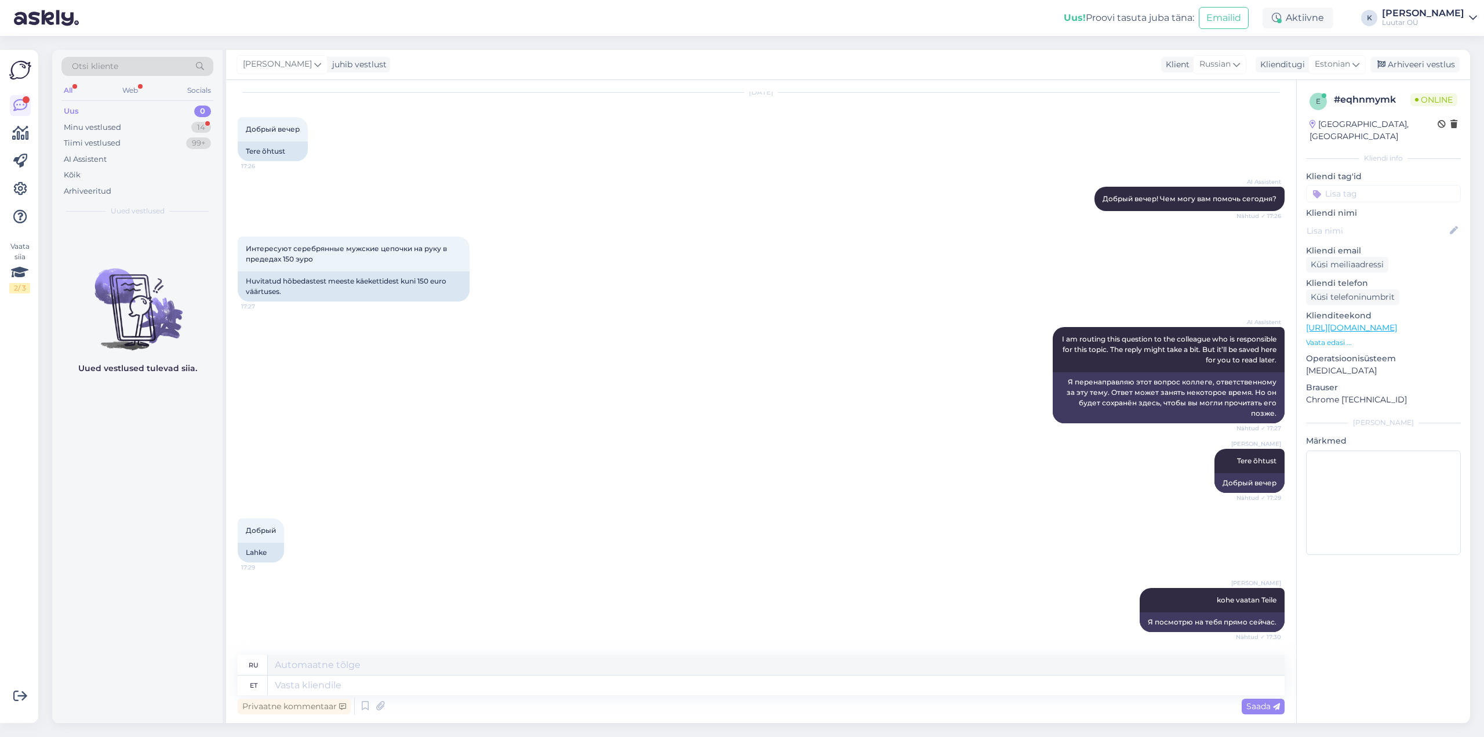
scroll to position [105, 0]
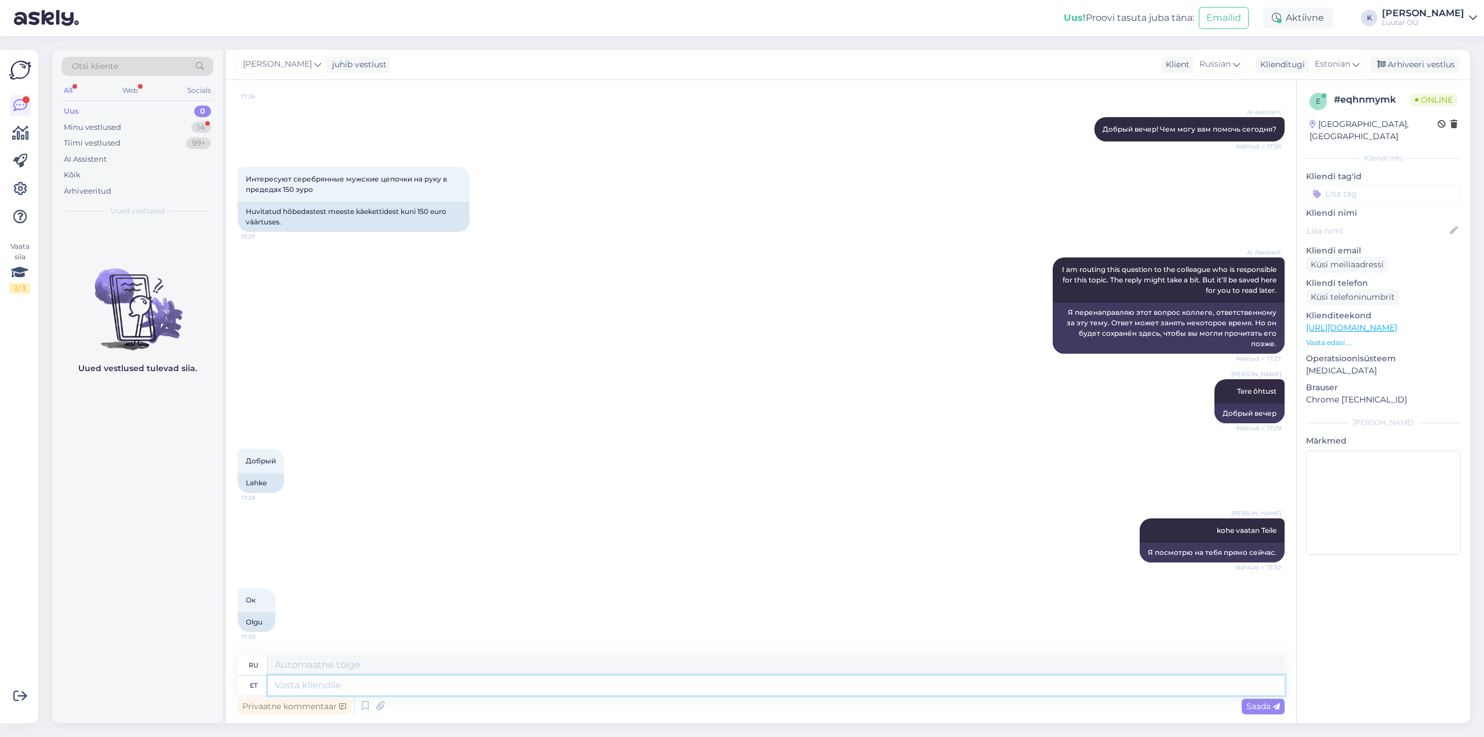
click at [399, 687] on textarea at bounding box center [776, 685] width 1017 height 20
type textarea "vaadake"
type textarea "смотреть"
type textarea "vaadake siit"
type textarea "посмотри здесь"
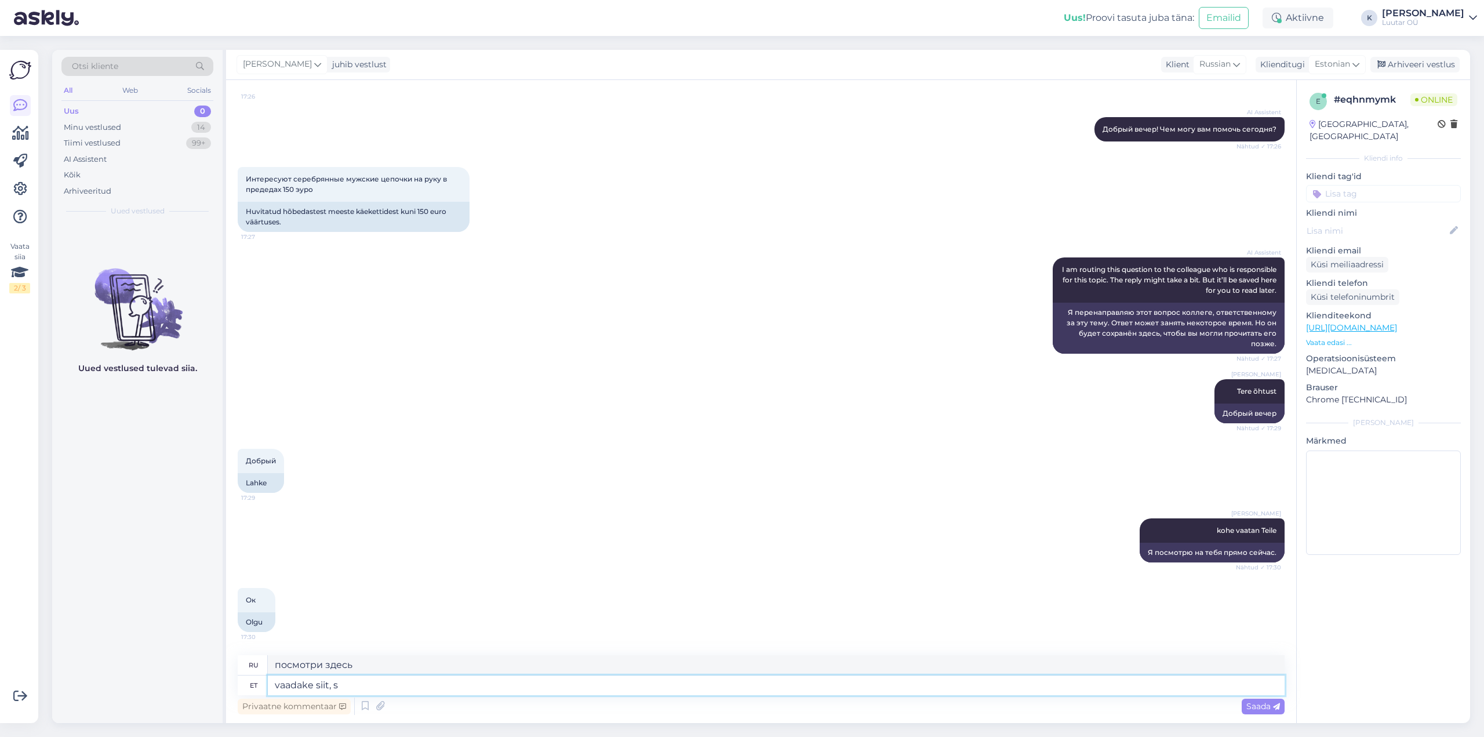
type textarea "vaadake siit, si"
type textarea "посмотри сюда,"
type textarea "vaadake siit, siin n"
type textarea "посмотри сюда, сюда"
type textarea "vaadake siit, siin naiste o"
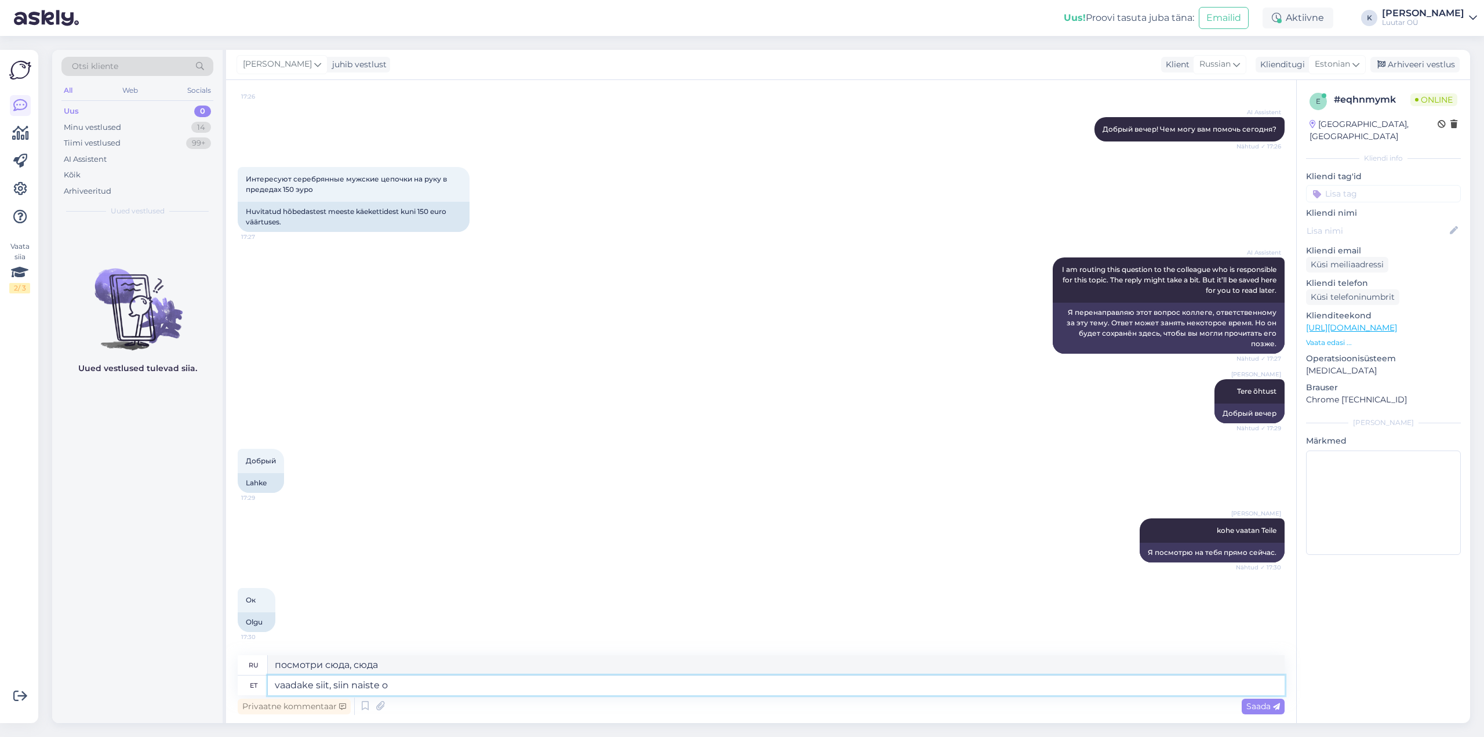
type textarea "посмотри сюда, здесь для женщин"
type textarea "vaadake siit, siin naiste omad k"
type textarea "посмотри сюда, вот женские"
type textarea "vaadake siit, siin naiste omad ka"
type textarea "посмотри сюда, здесь есть и женские тоже"
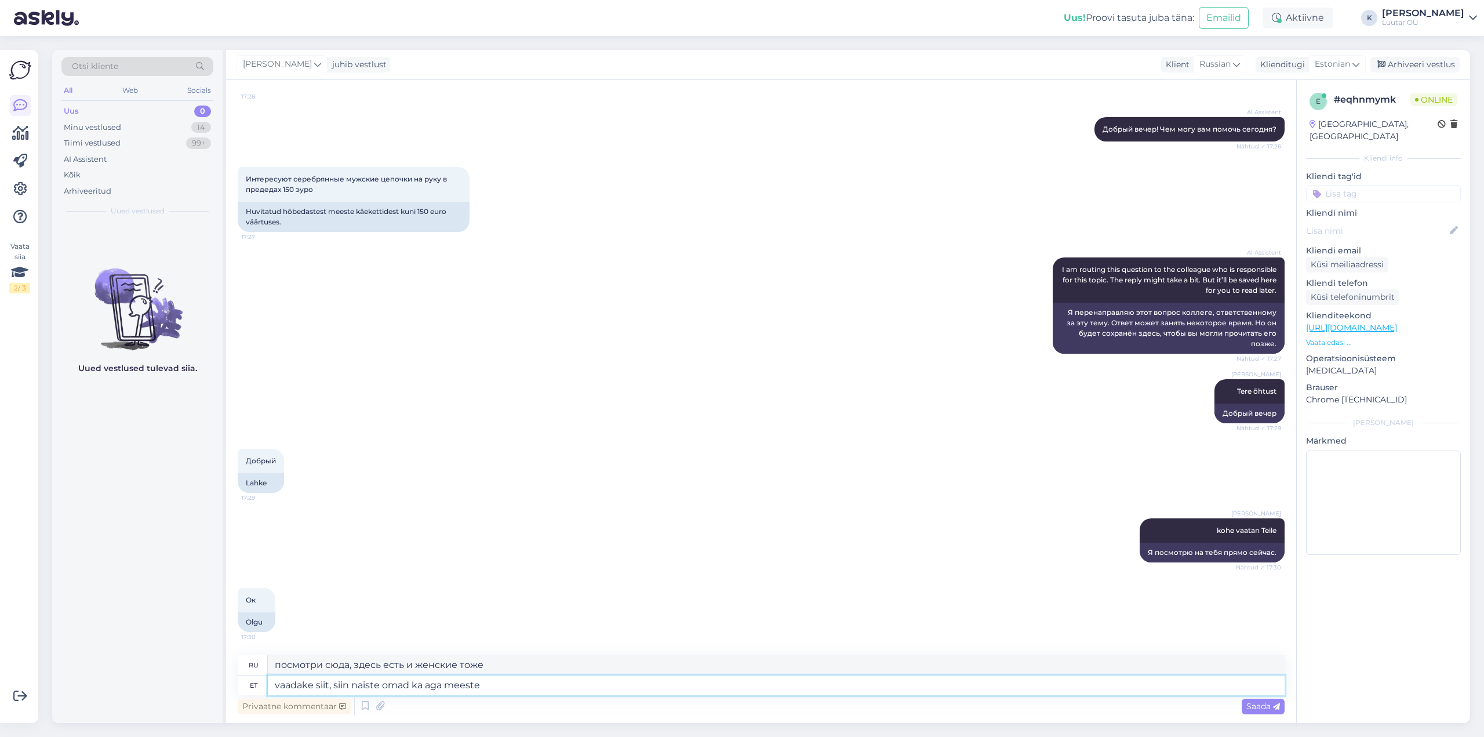
type textarea "vaadake siit, siin naiste omad ka aga meeste o"
type textarea "Посмотрите, здесь есть и женские, но есть и мужские."
type textarea "vaadake siit, siin naiste omad ka aga meeste omad"
type textarea "смотрите, вот женские, а вот и мужские тоже"
type textarea "vaadake siit, siin naiste omad ka aga meeste omad saab ko"
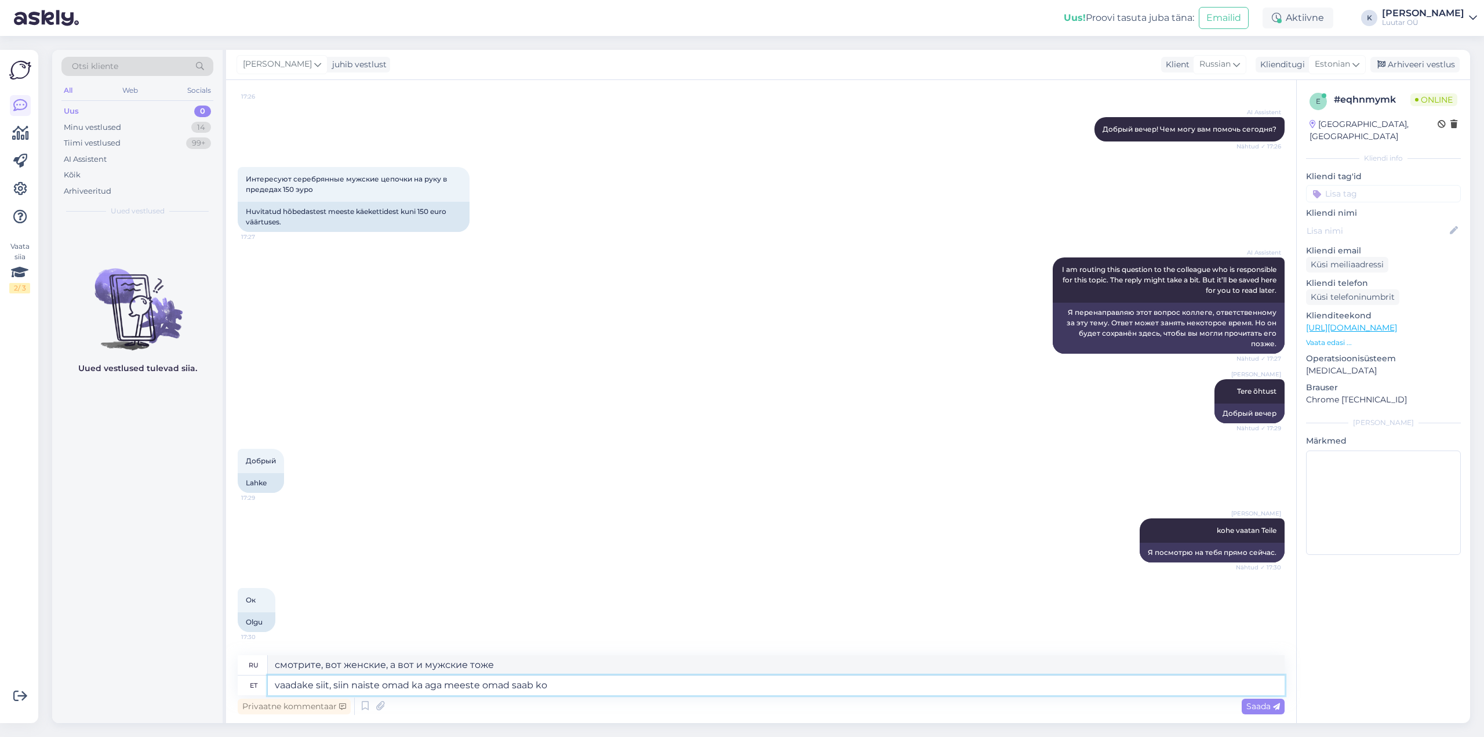
type textarea "посмотри сюда, здесь ты можешь найти женские, но ты также можешь найти мужские"
type textarea "vaadake siit, siin naiste omad ka aga meeste omad saab kohe k"
type textarea "смотрите, женские тоже здесь, мужские теперь доступны"
type textarea "vaadake siit, siin naiste omad ka aga meeste omad saab kohe kenasti ka"
type textarea "посмотри сюда, женские тоже есть, но мужские можно купить прямо сейчас"
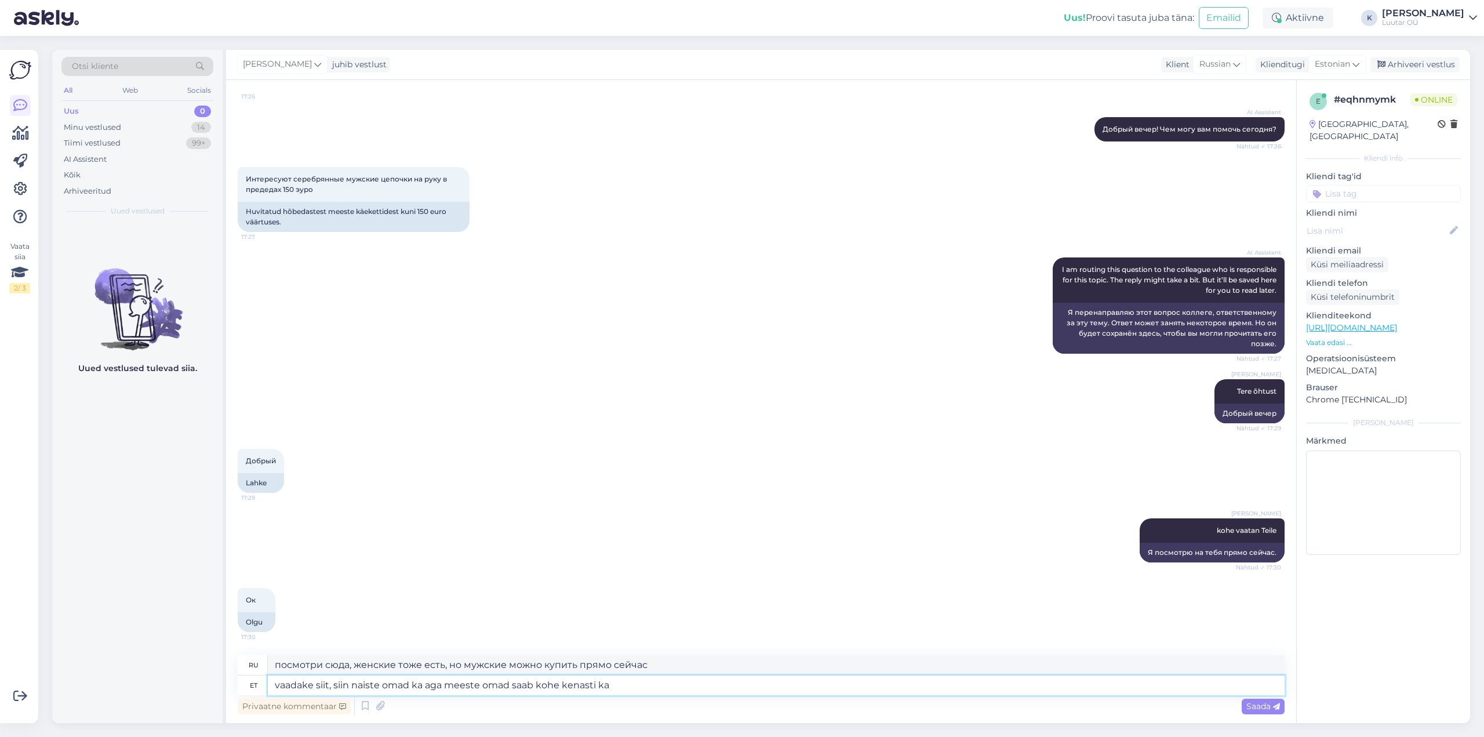
type textarea "vaadake siit, siin naiste omad ka aga meeste omad saab kohe kenasti ka p"
type textarea "посмотри сюда, женские тоже есть, но и мужские тоже можно купить прямо сейчас"
type textarea "vaadake siit, siin naiste omad ka aga meeste omad saab kohe kenasti ka pildilt a"
type textarea "Посмотрите, вот женские, но на картинке вы можете увидеть и мужские."
type textarea "vaadake siit, siin naiste omad ka aga meeste omad saab kohe kenasti ka pildilt …"
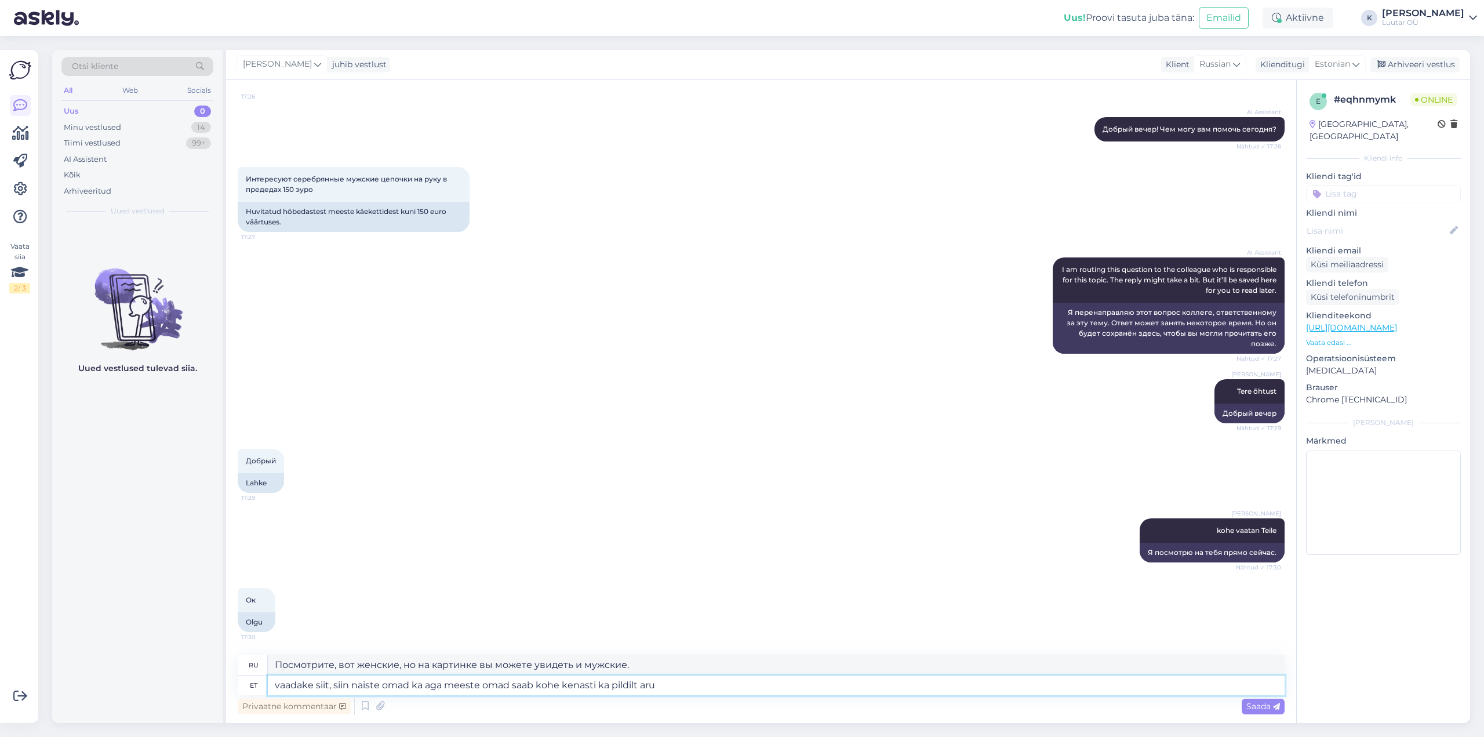
type textarea "Посмотрите, здесь есть и женские, но вы можете увидеть на фото, что мужские тож…"
type textarea "vaadake siit, siin naiste omad ka aga meeste omad saab kohe kenasti ka pildilt …"
click at [1270, 704] on span "Saada" at bounding box center [1263, 706] width 34 height 10
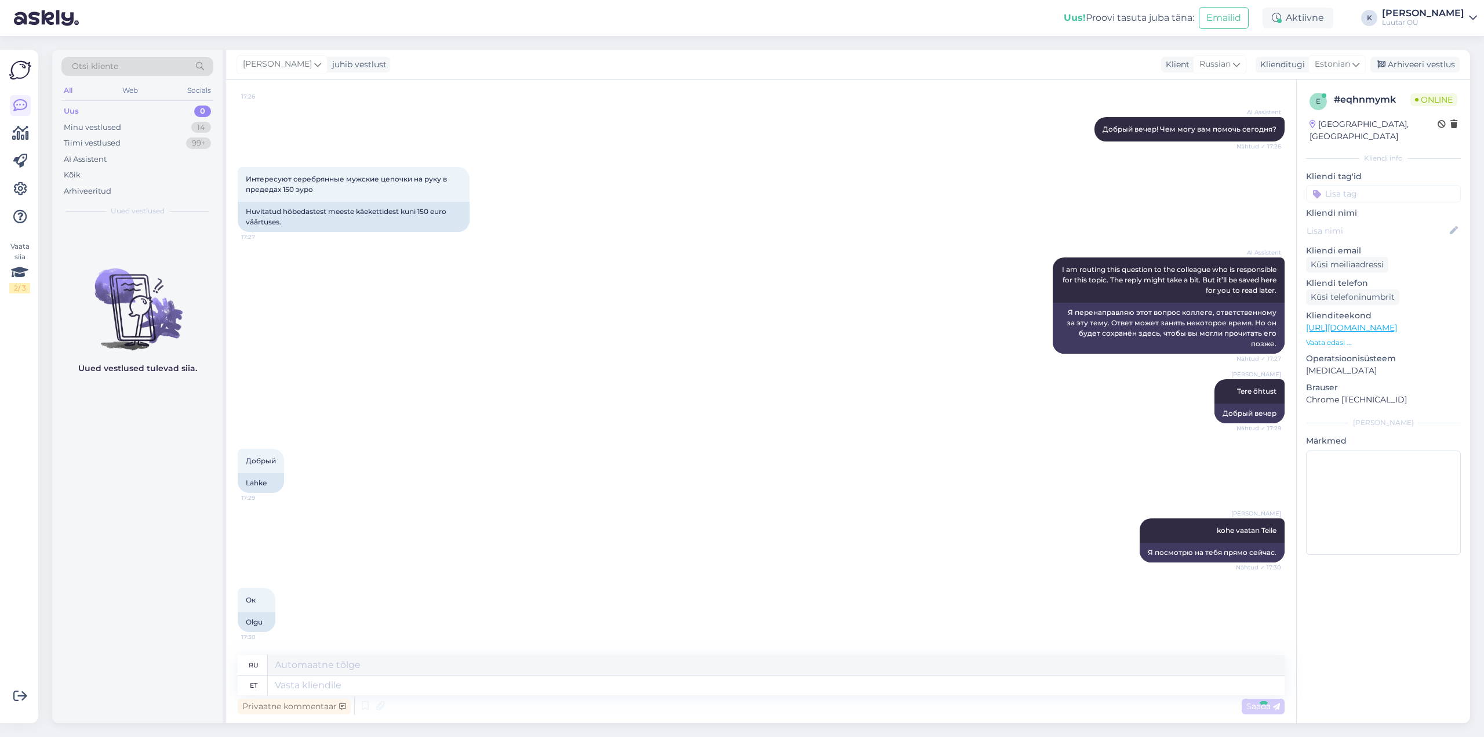
scroll to position [196, 0]
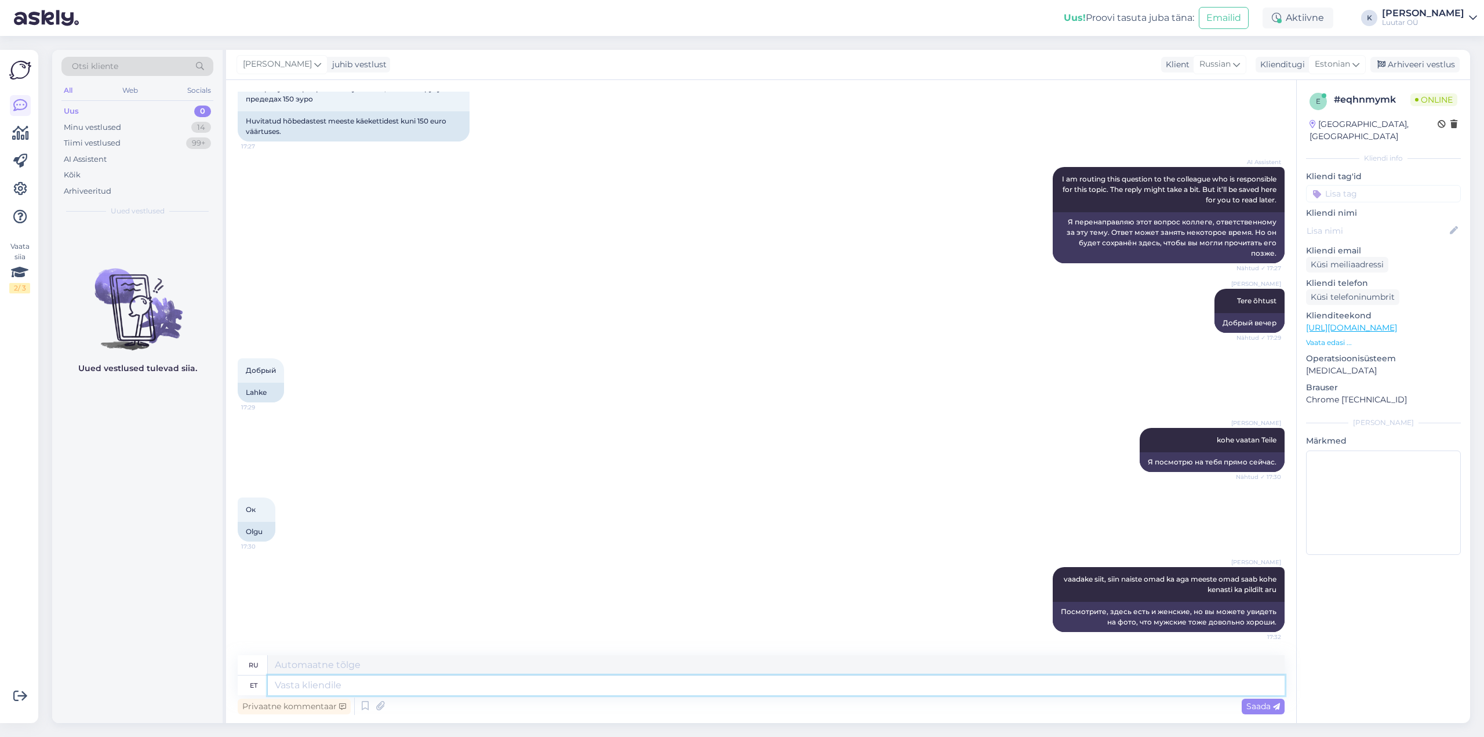
click at [1102, 677] on textarea at bounding box center [776, 685] width 1017 height 20
paste textarea "[URL][DOMAIN_NAME]"
type textarea "[URL][DOMAIN_NAME]"
type textarea "[URL][DOMAIN_NAME] [цена]=диапазон_101-200"
type textarea "[URL][DOMAIN_NAME]"
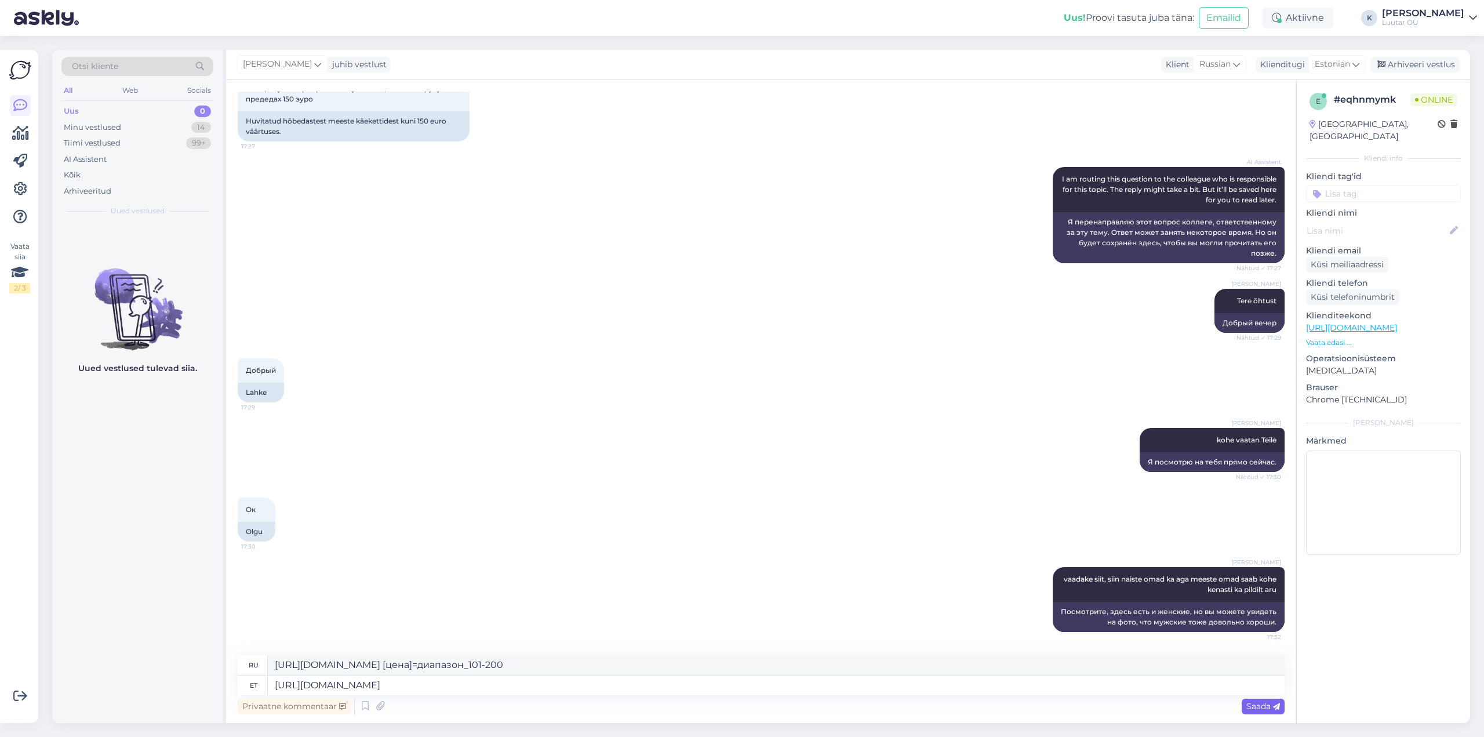
click at [1270, 709] on span "Saada" at bounding box center [1263, 706] width 34 height 10
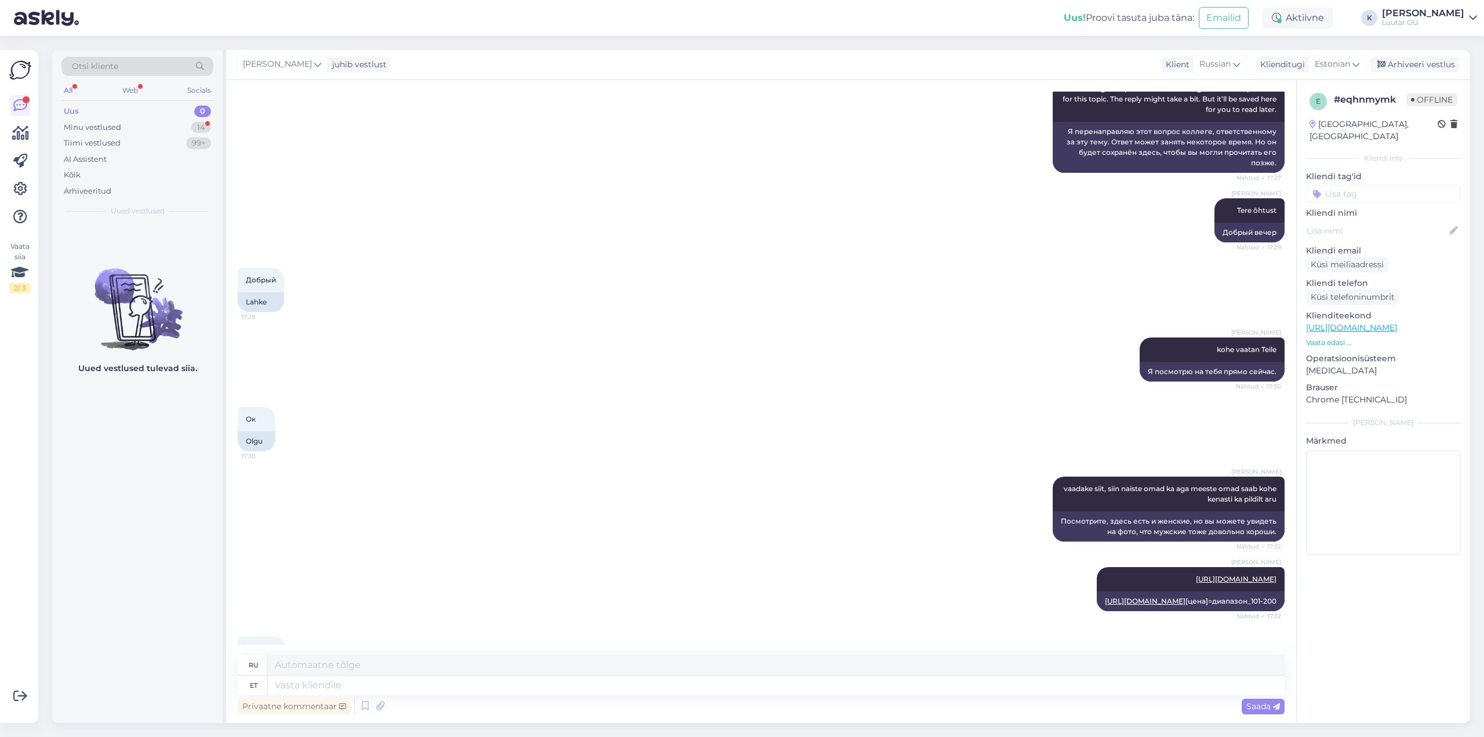
scroll to position [425, 0]
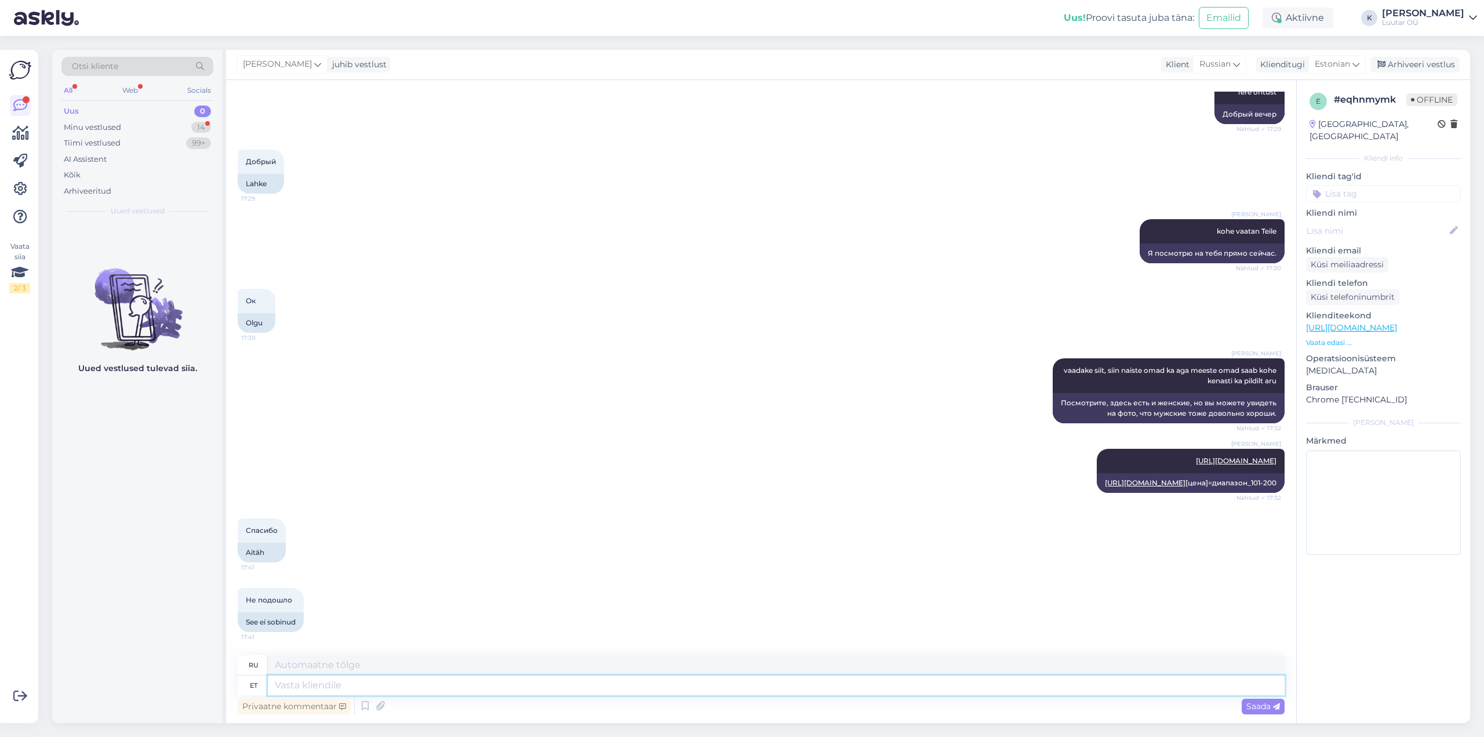
click at [314, 690] on textarea at bounding box center [776, 685] width 1017 height 20
type textarea "palun"
type textarea "пожалуйста"
type textarea "palun"
click at [1263, 708] on span "Saada" at bounding box center [1263, 706] width 34 height 10
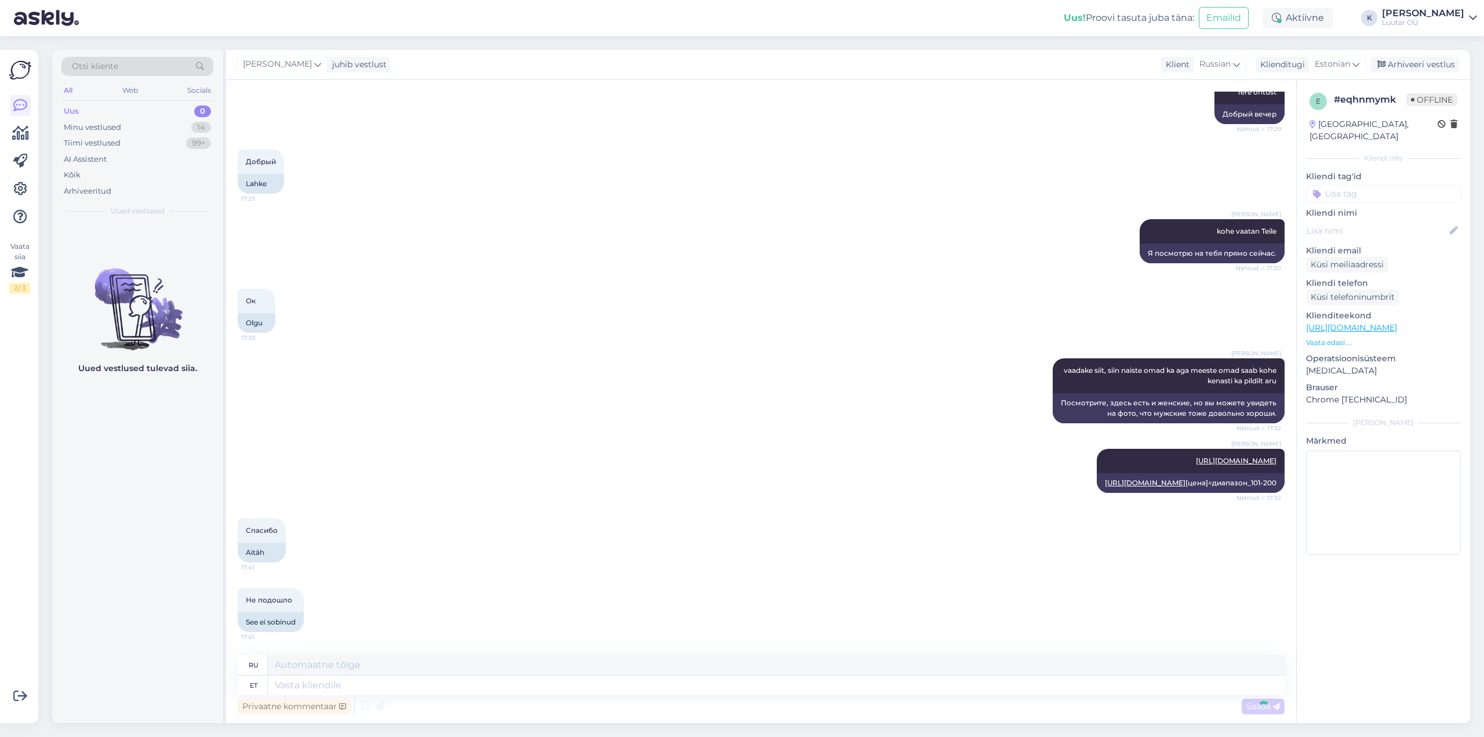
scroll to position [495, 0]
